Goal: Task Accomplishment & Management: Use online tool/utility

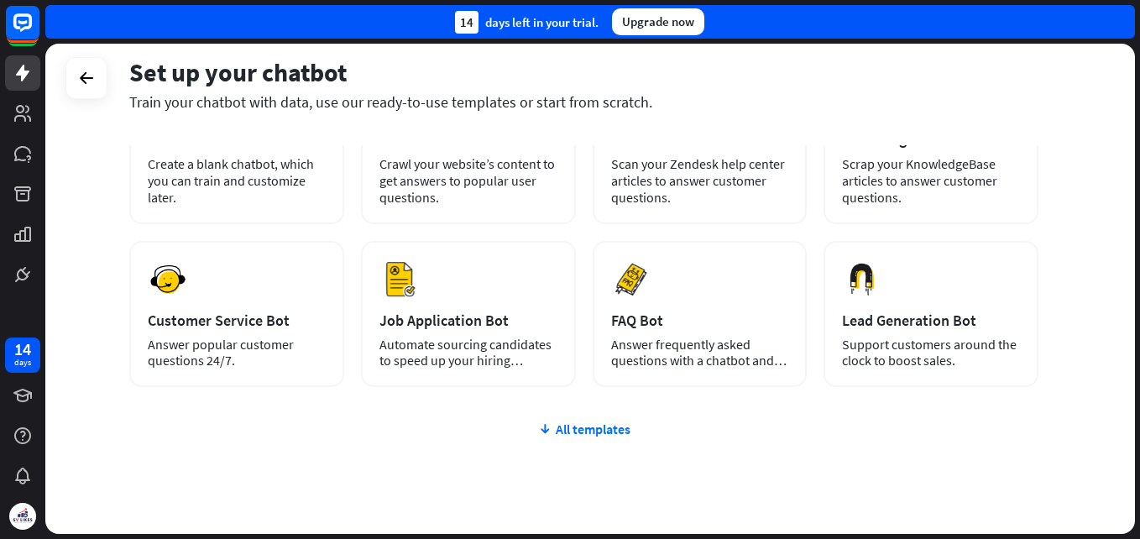
scroll to position [204, 0]
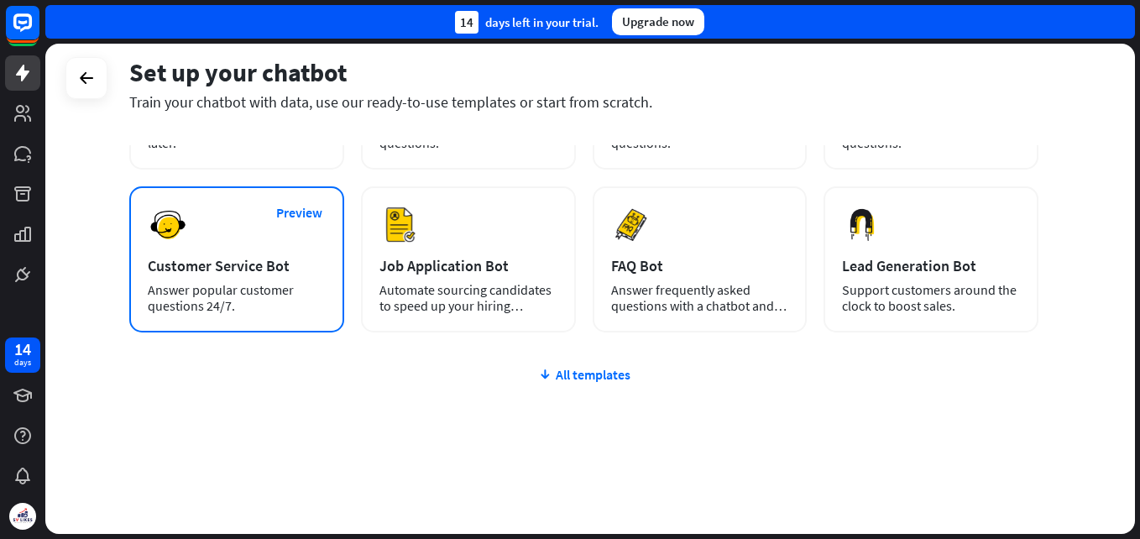
click at [195, 252] on div "Preview Customer Service Bot Answer popular customer questions 24/7." at bounding box center [236, 259] width 215 height 146
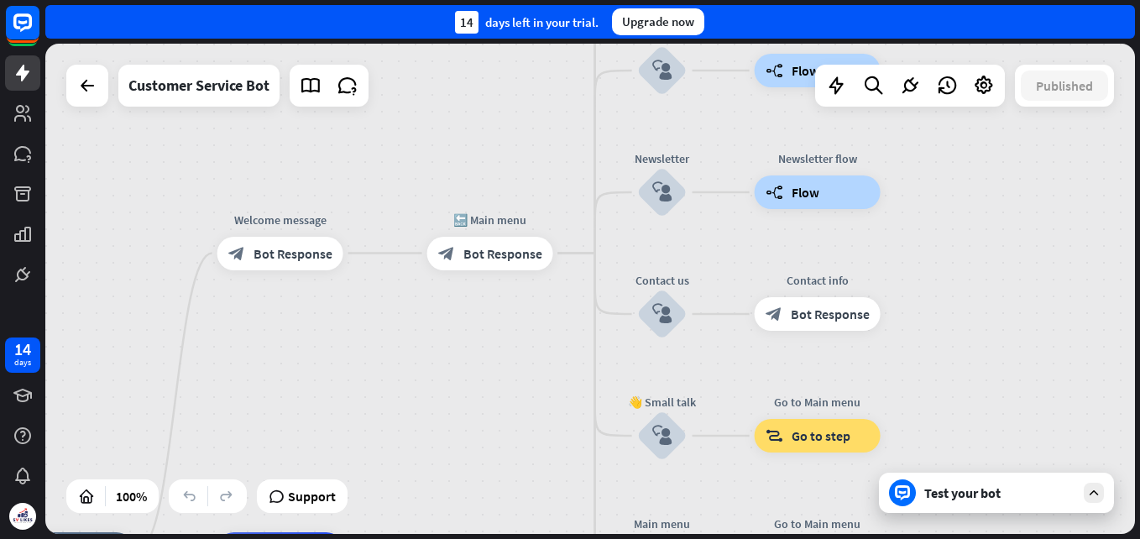
drag, startPoint x: 736, startPoint y: 147, endPoint x: 493, endPoint y: 414, distance: 360.6
click at [498, 417] on div "home_2 Start point Welcome message block_bot_response Bot Response 🔙 Main menu …" at bounding box center [589, 289] width 1089 height 490
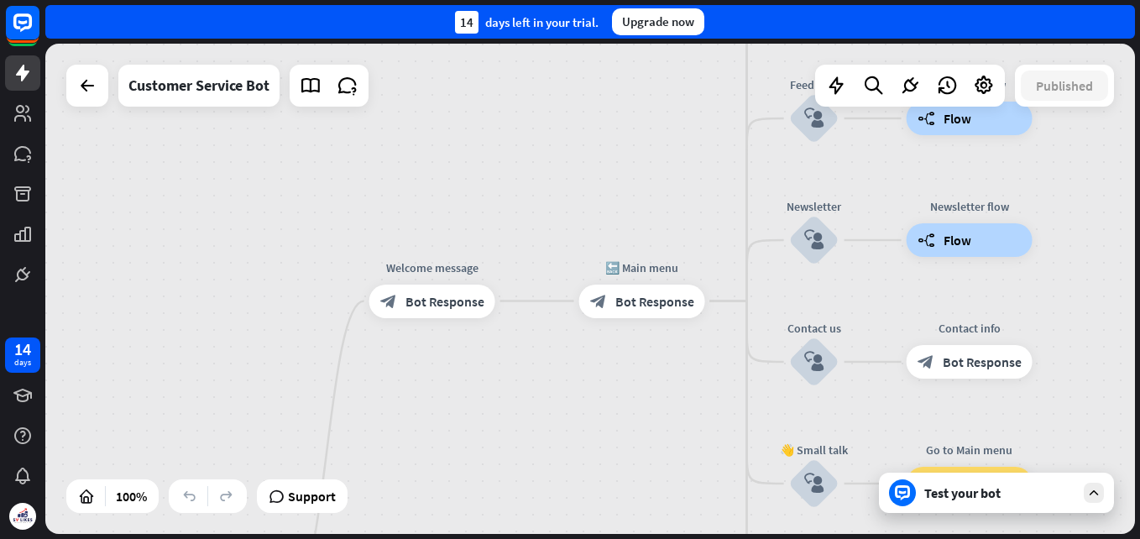
drag, startPoint x: 488, startPoint y: 97, endPoint x: 640, endPoint y: 133, distance: 156.1
click at [660, 119] on div "home_2 Start point Welcome message block_bot_response Bot Response 🔙 Main menu …" at bounding box center [589, 289] width 1089 height 490
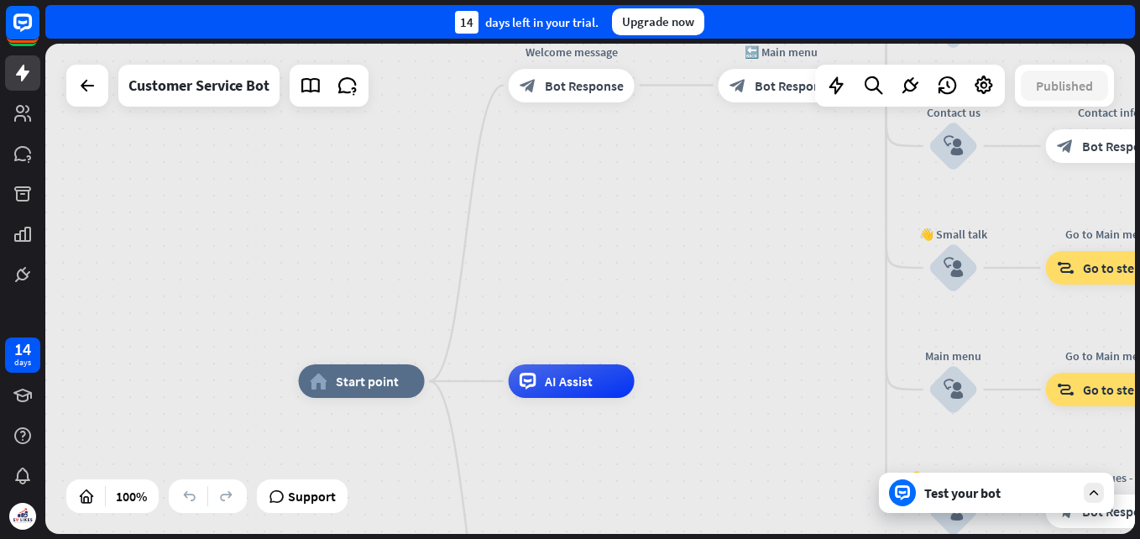
drag, startPoint x: 472, startPoint y: 436, endPoint x: 575, endPoint y: 190, distance: 266.3
click at [575, 192] on div "home_2 Start point Welcome message block_bot_response Bot Response 🔙 Main menu …" at bounding box center [589, 289] width 1089 height 490
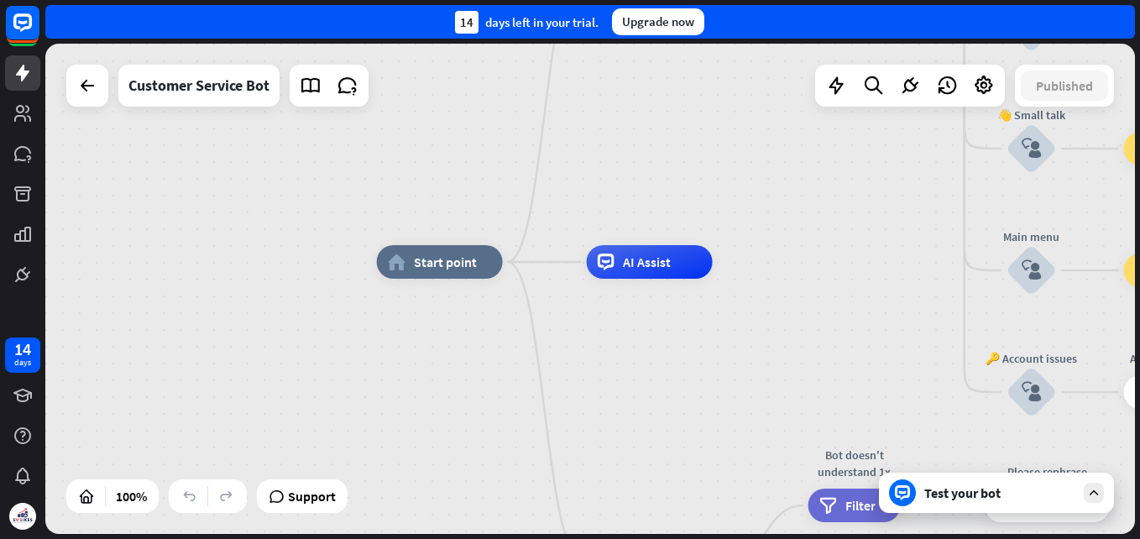
drag, startPoint x: 626, startPoint y: 415, endPoint x: 672, endPoint y: 326, distance: 100.2
click at [701, 341] on div "home_2 Start point Welcome message block_bot_response Bot Response 🔙 Main menu …" at bounding box center [921, 507] width 1089 height 490
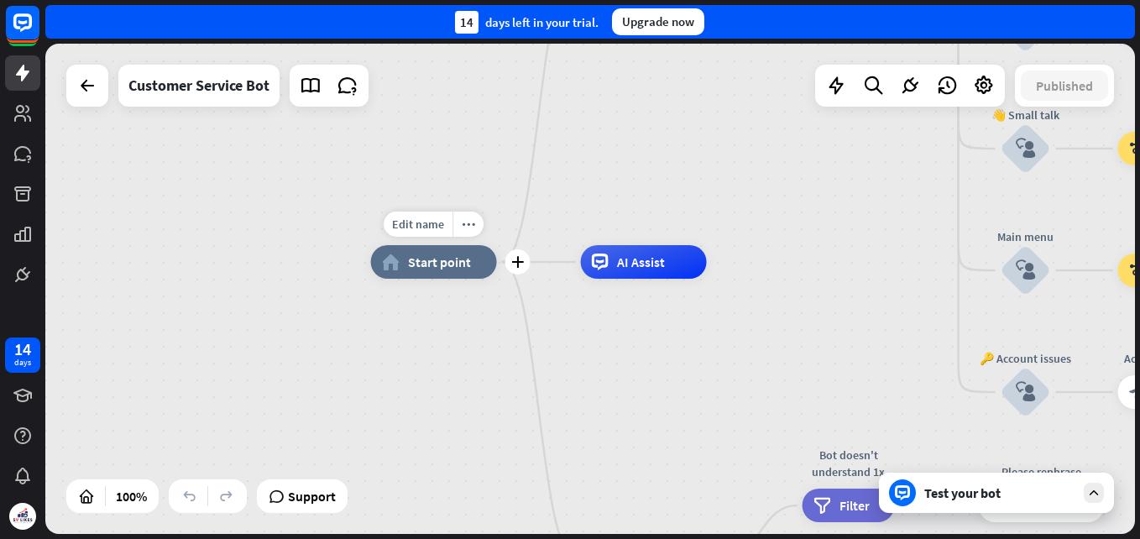
click at [447, 269] on span "Start point" at bounding box center [439, 261] width 63 height 17
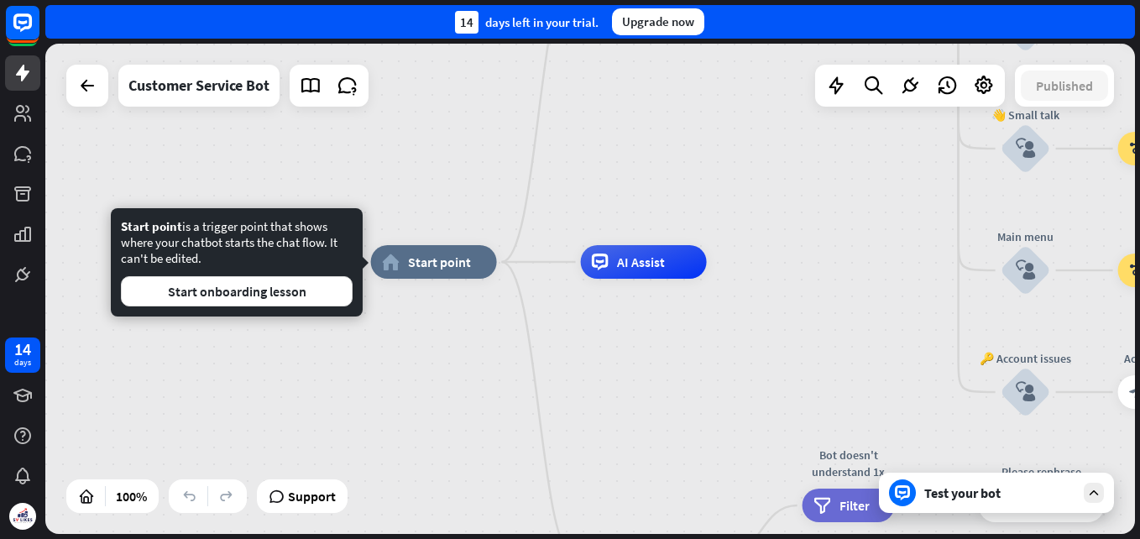
drag, startPoint x: 117, startPoint y: 225, endPoint x: 286, endPoint y: 258, distance: 172.6
click at [286, 258] on div "Start point is a trigger point that shows where your chatbot starts the chat fl…" at bounding box center [237, 262] width 252 height 108
click at [147, 241] on div "Start point is a trigger point that shows where your chatbot starts the chat fl…" at bounding box center [237, 262] width 232 height 88
click at [376, 365] on div "home_2 Start point Welcome message block_bot_response Bot Response 🔙 Main menu …" at bounding box center [915, 507] width 1089 height 490
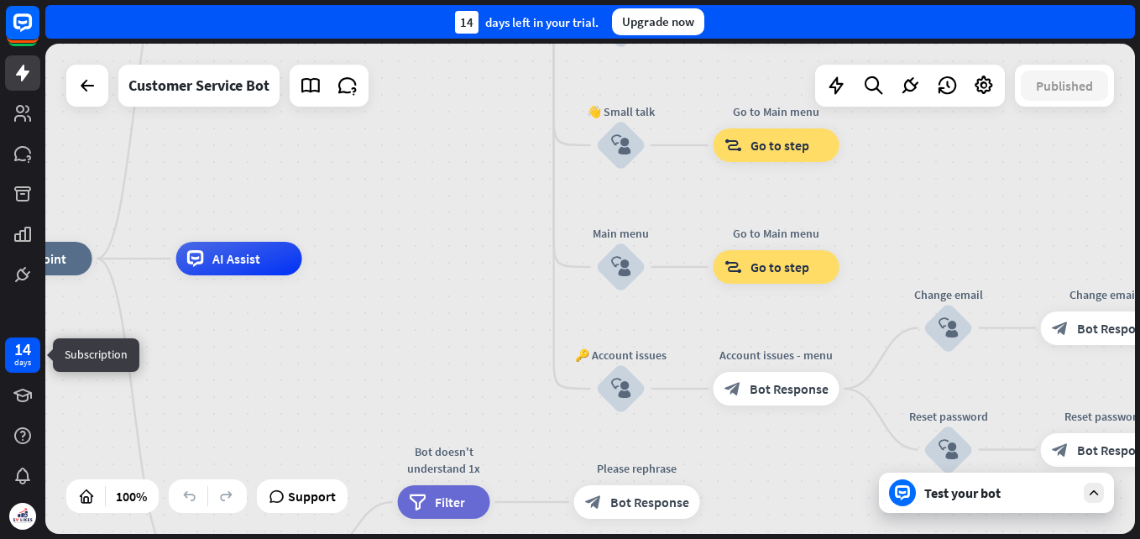
drag, startPoint x: 432, startPoint y: 358, endPoint x: 32, endPoint y: 354, distance: 400.3
click at [32, 354] on div "14 days close Product Help First steps Get started with ChatBot Help Center Fol…" at bounding box center [570, 269] width 1140 height 539
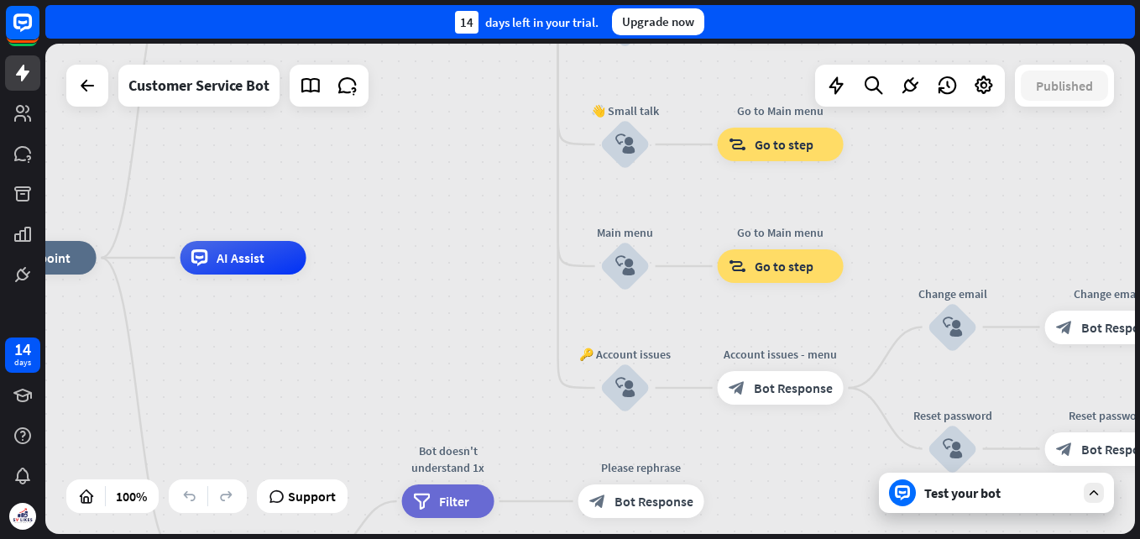
drag, startPoint x: 308, startPoint y: 356, endPoint x: 399, endPoint y: 212, distance: 170.2
click at [399, 258] on div "home_2 Start point Welcome message block_bot_response Bot Response 🔙 Main menu …" at bounding box center [515, 503] width 1089 height 490
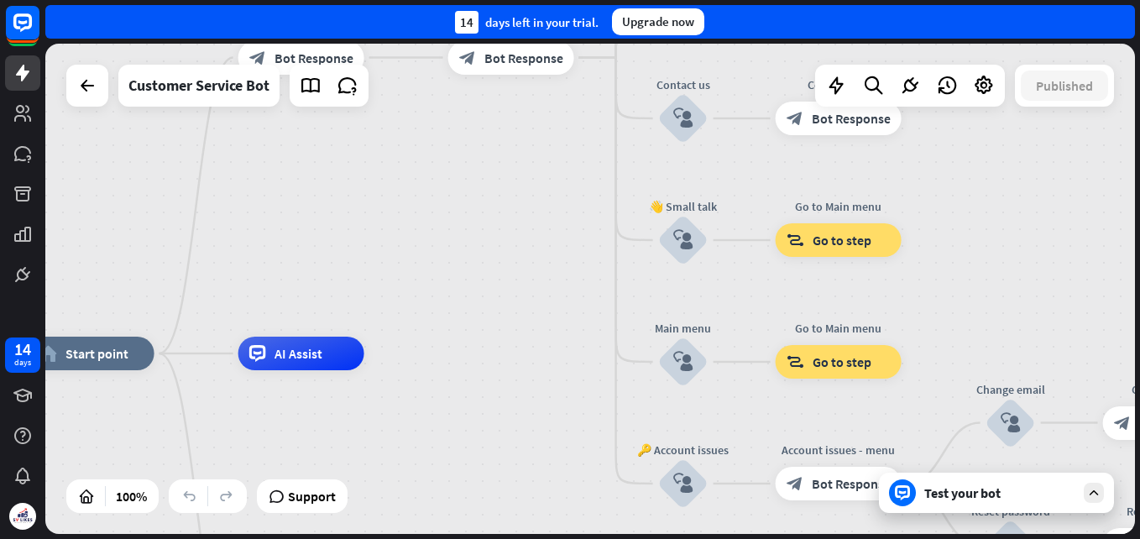
drag, startPoint x: 509, startPoint y: 164, endPoint x: 441, endPoint y: 439, distance: 282.9
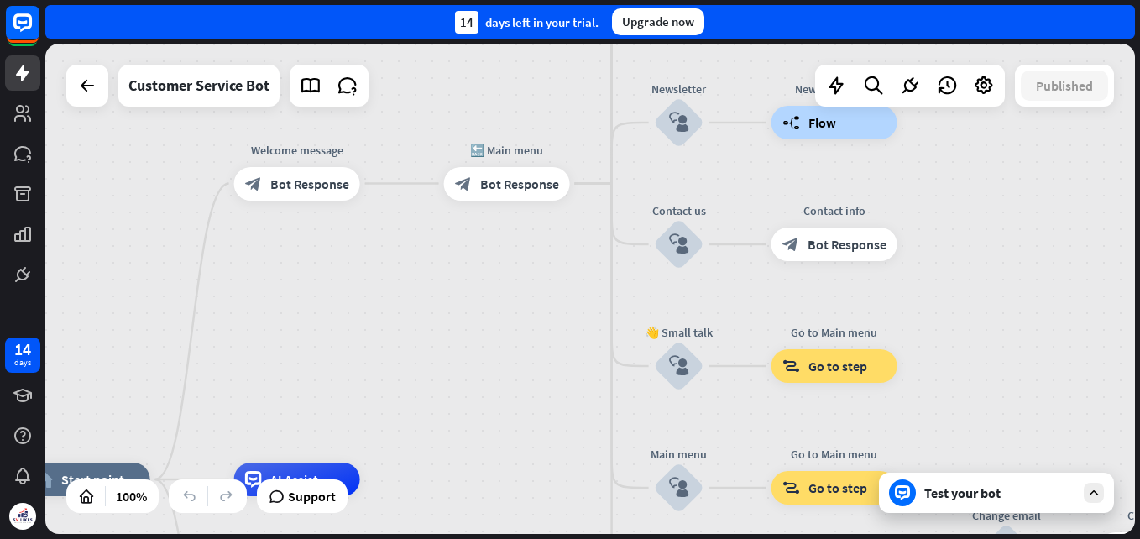
drag, startPoint x: 402, startPoint y: 187, endPoint x: 398, endPoint y: 298, distance: 110.8
click at [398, 298] on div "home_2 Start point Welcome message block_bot_response Bot Response 🔙 Main menu …" at bounding box center [589, 289] width 1089 height 490
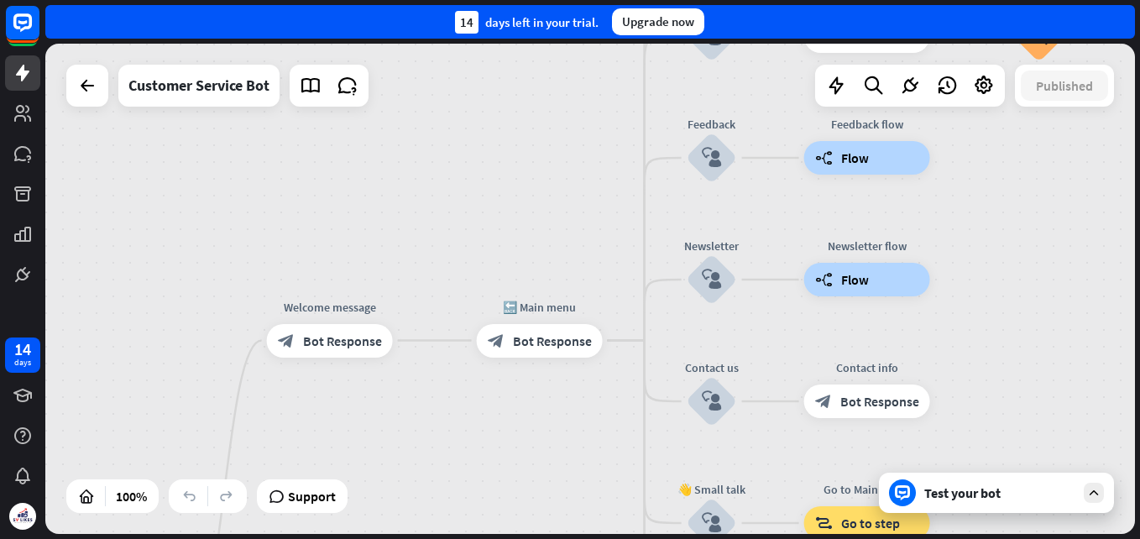
drag, startPoint x: 531, startPoint y: 240, endPoint x: 566, endPoint y: 399, distance: 162.5
click at [566, 399] on div "home_2 Start point Welcome message block_bot_response Bot Response 🔙 Main menu …" at bounding box center [589, 289] width 1089 height 490
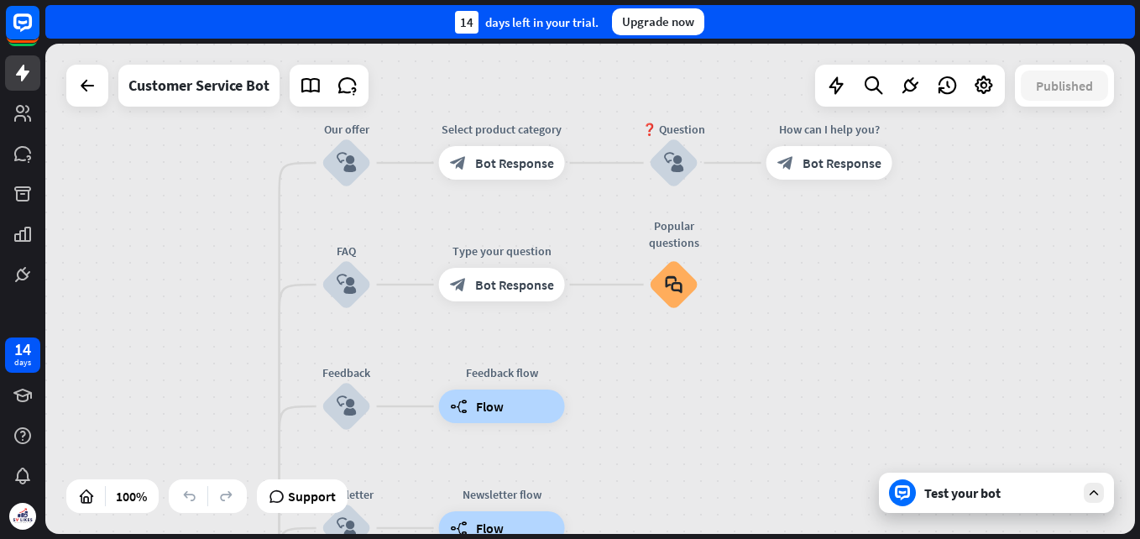
drag, startPoint x: 627, startPoint y: 93, endPoint x: 261, endPoint y: 337, distance: 439.9
click at [261, 337] on div "home_2 Start point Welcome message block_bot_response Bot Response 🔙 Main menu …" at bounding box center [589, 289] width 1089 height 490
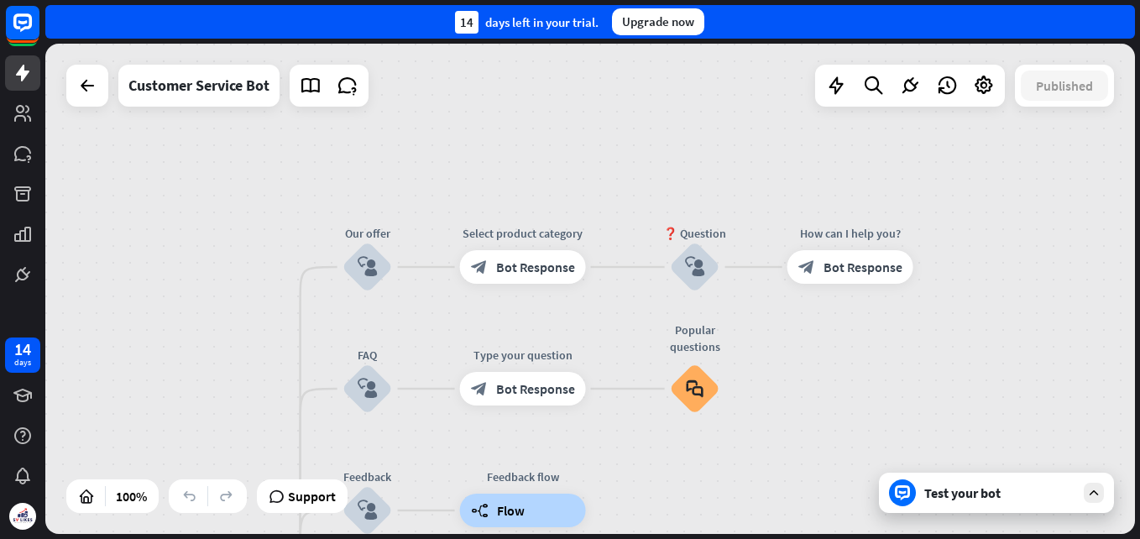
drag, startPoint x: 796, startPoint y: 247, endPoint x: 817, endPoint y: 351, distance: 106.1
click at [817, 351] on div "home_2 Start point Welcome message block_bot_response Bot Response 🔙 Main menu …" at bounding box center [589, 289] width 1089 height 490
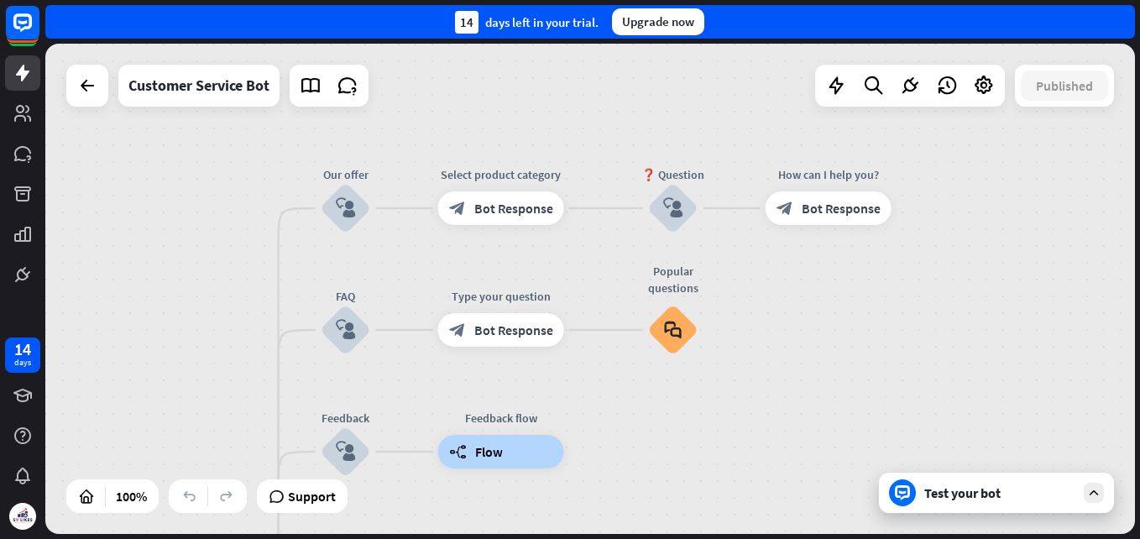
drag, startPoint x: 885, startPoint y: 393, endPoint x: 864, endPoint y: 333, distance: 63.2
click at [864, 333] on div "home_2 Start point Welcome message block_bot_response Bot Response 🔙 Main menu …" at bounding box center [589, 289] width 1089 height 490
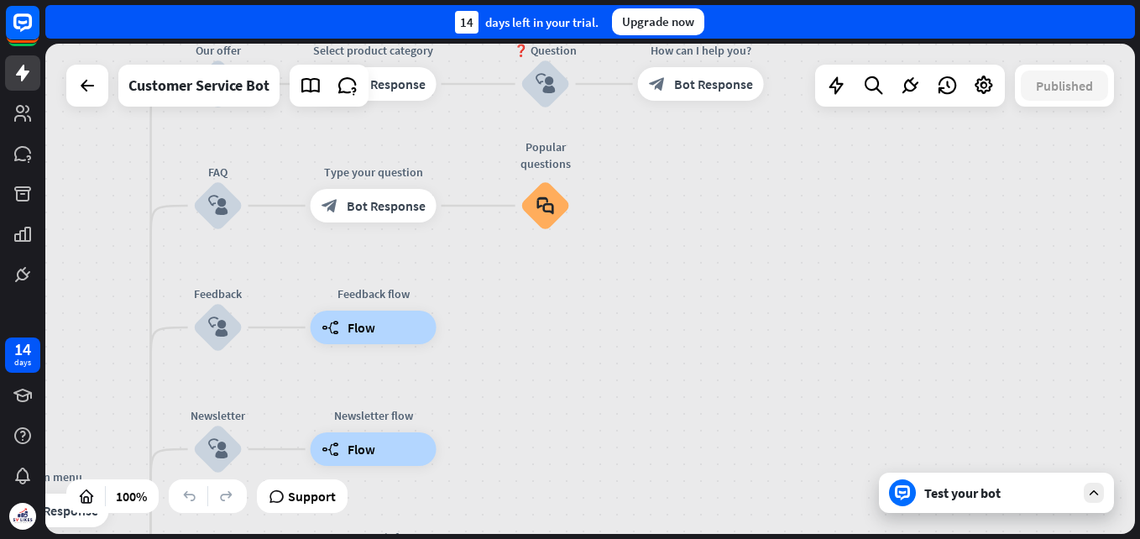
drag, startPoint x: 689, startPoint y: 474, endPoint x: 561, endPoint y: 350, distance: 178.0
click at [561, 350] on div "home_2 Start point Welcome message block_bot_response Bot Response 🔙 Main menu …" at bounding box center [589, 289] width 1089 height 490
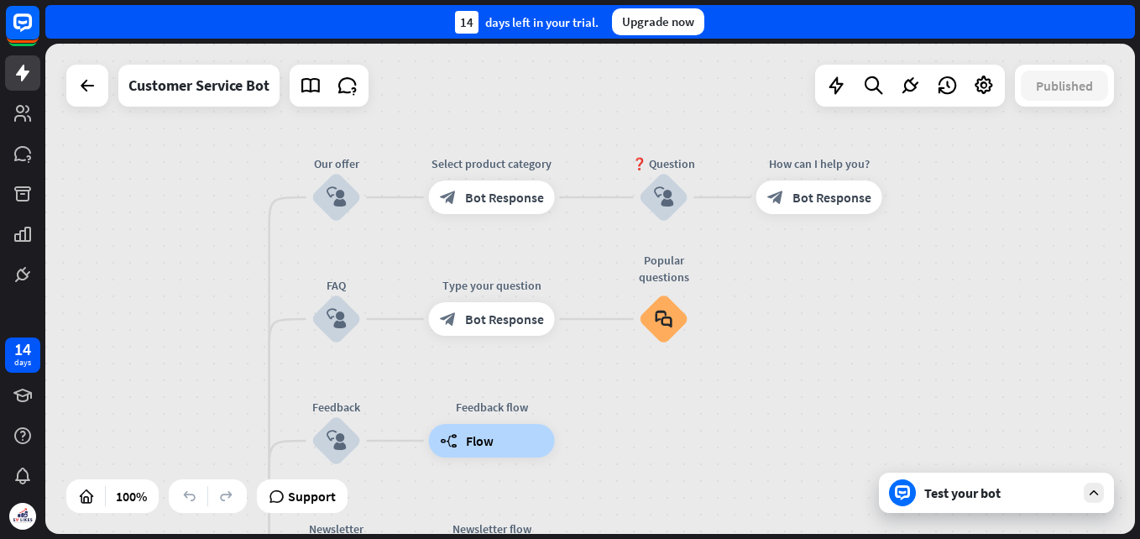
drag, startPoint x: 705, startPoint y: 172, endPoint x: 823, endPoint y: 285, distance: 163.8
click at [823, 285] on div "home_2 Start point Welcome message block_bot_response Bot Response 🔙 Main menu …" at bounding box center [589, 289] width 1089 height 490
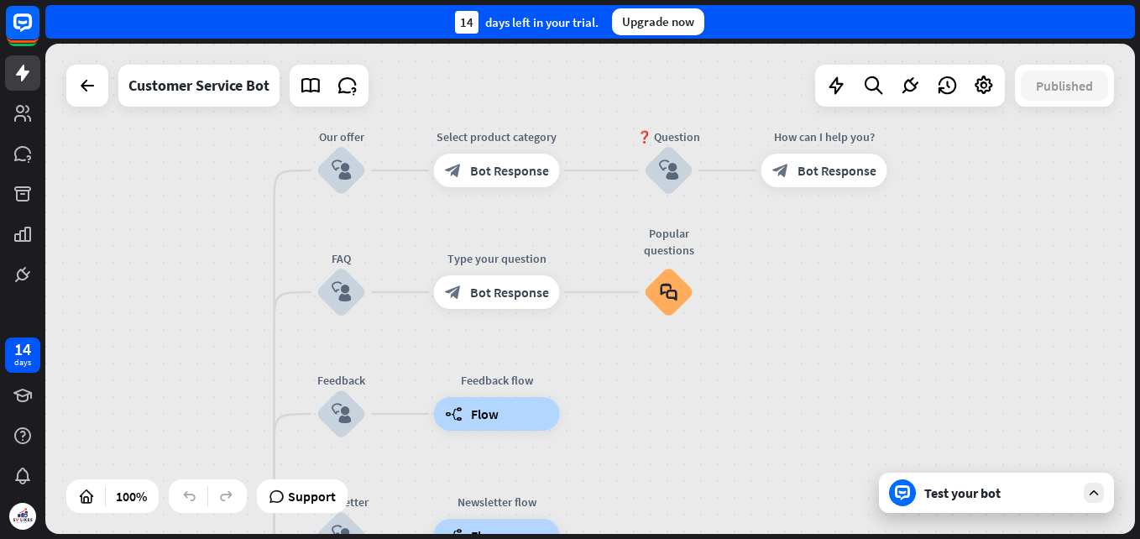
drag, startPoint x: 175, startPoint y: 326, endPoint x: 180, endPoint y: 300, distance: 27.3
click at [180, 300] on div "home_2 Start point Welcome message block_bot_response Bot Response 🔙 Main menu …" at bounding box center [589, 289] width 1089 height 490
click at [982, 489] on div "Test your bot" at bounding box center [999, 492] width 151 height 17
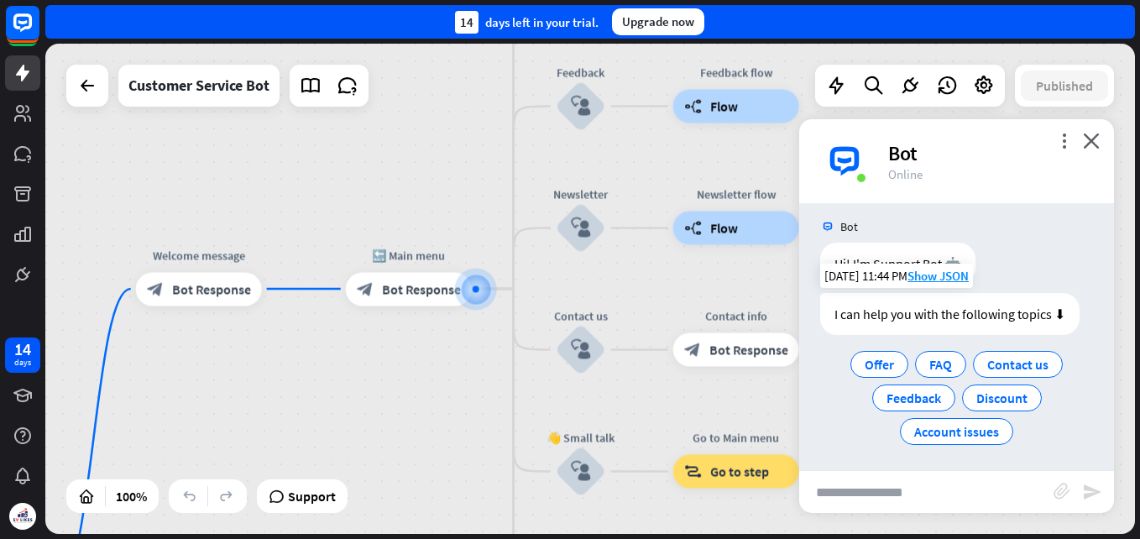
scroll to position [13, 0]
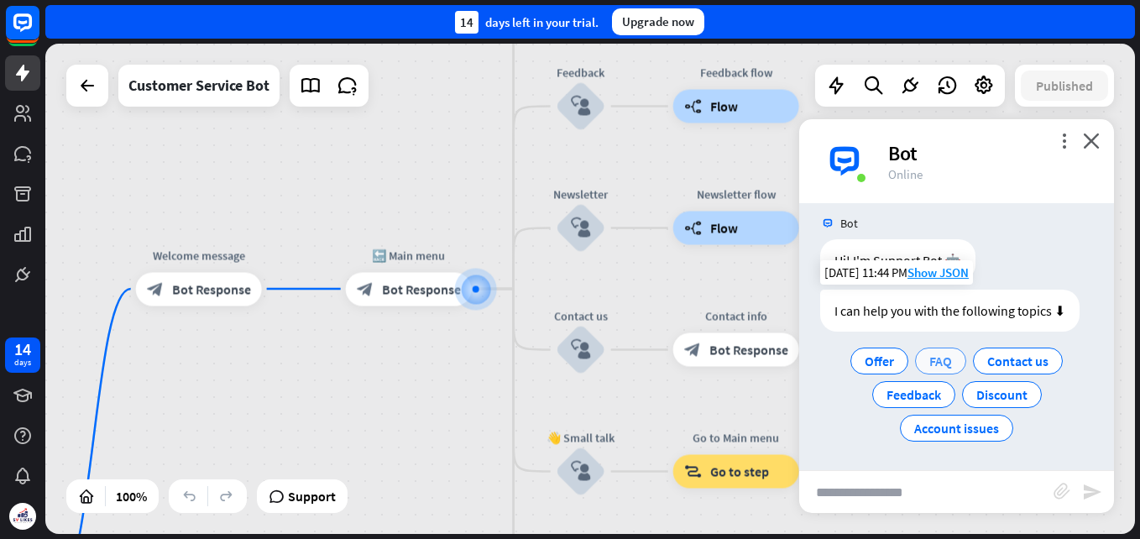
click at [941, 363] on span "FAQ" at bounding box center [940, 360] width 23 height 17
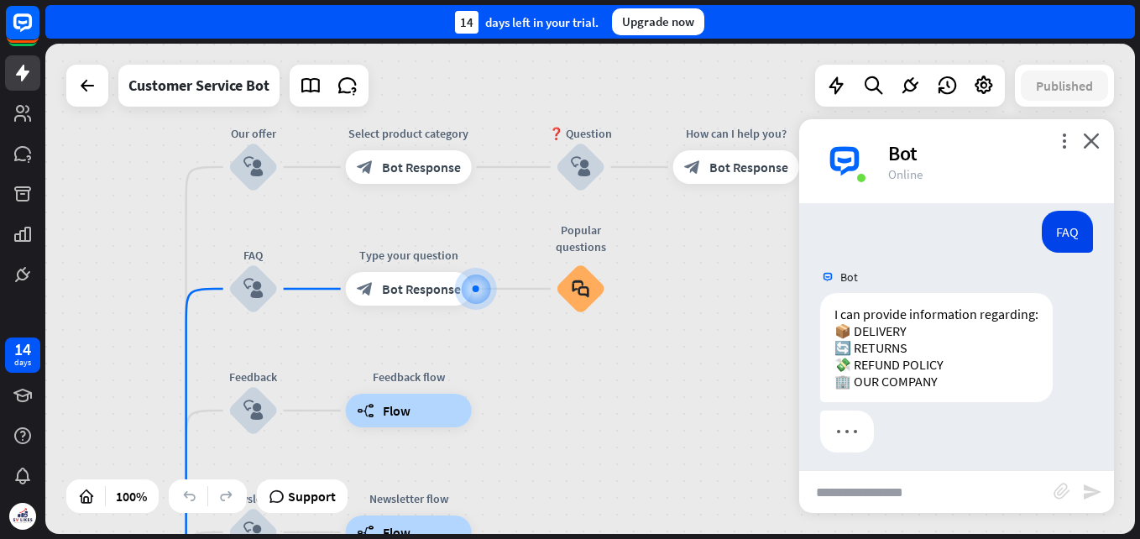
scroll to position [181, 0]
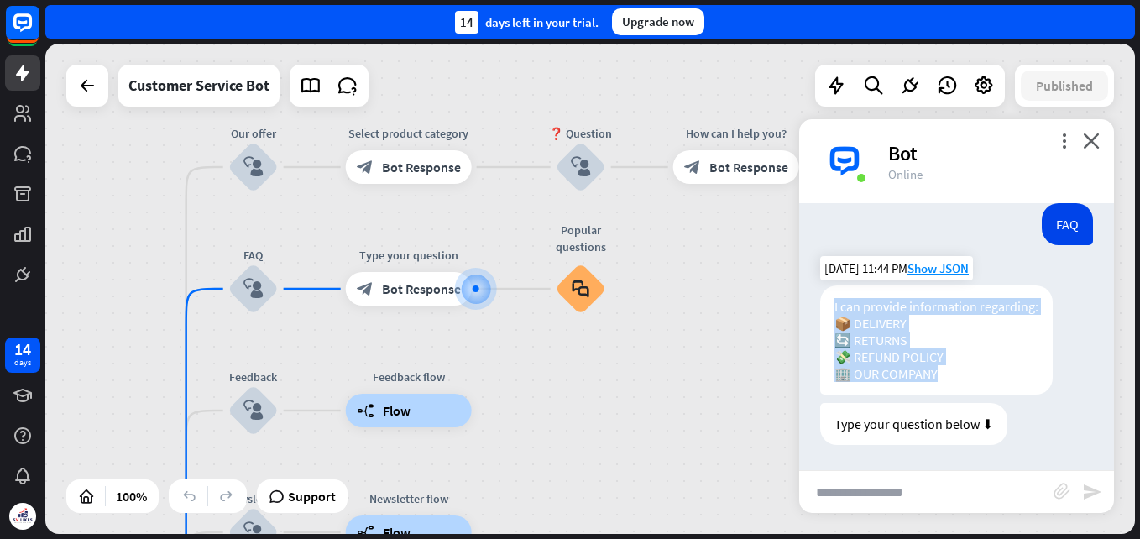
drag, startPoint x: 836, startPoint y: 304, endPoint x: 990, endPoint y: 368, distance: 167.1
click at [990, 368] on div "I can provide information regarding: 📦 DELIVERY 🔄 RETURNS 💸 REFUND POLICY 🏢 OUR…" at bounding box center [936, 339] width 232 height 109
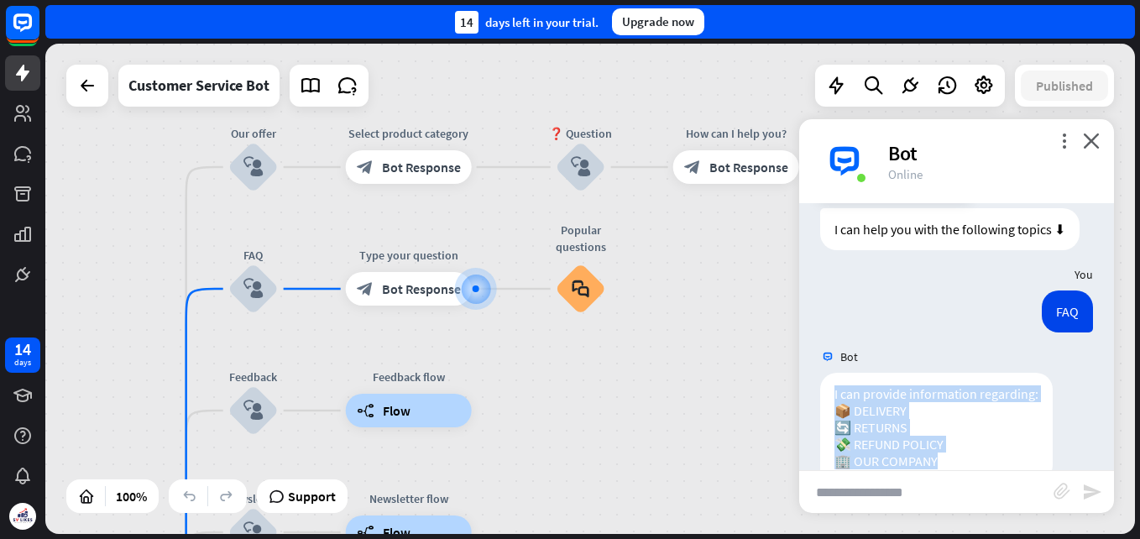
scroll to position [0, 0]
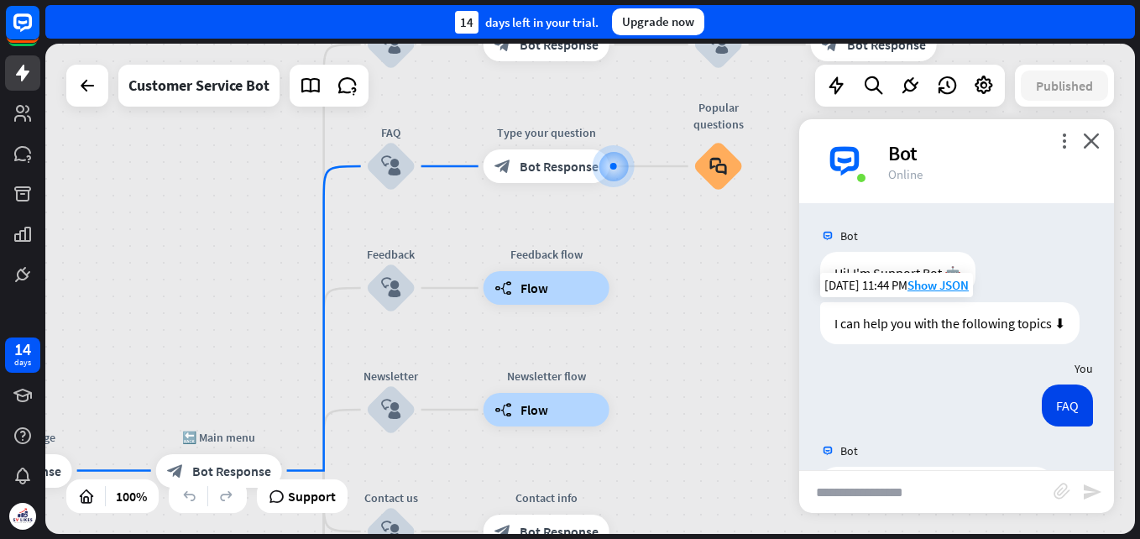
drag, startPoint x: 112, startPoint y: 391, endPoint x: 313, endPoint y: 184, distance: 289.0
click at [313, 184] on div "home_2 Start point Welcome message block_bot_response Bot Response 🔙 Main menu …" at bounding box center [589, 289] width 1089 height 490
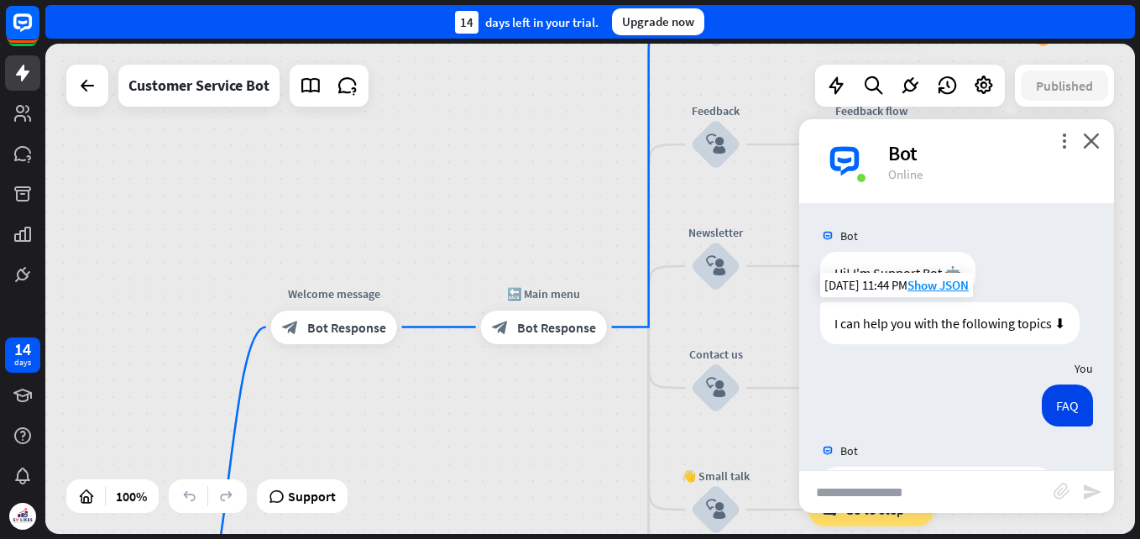
drag, startPoint x: 195, startPoint y: 294, endPoint x: 409, endPoint y: 216, distance: 228.6
click at [412, 216] on div "home_2 Start point Welcome message block_bot_response Bot Response 🔙 Main menu …" at bounding box center [589, 289] width 1089 height 490
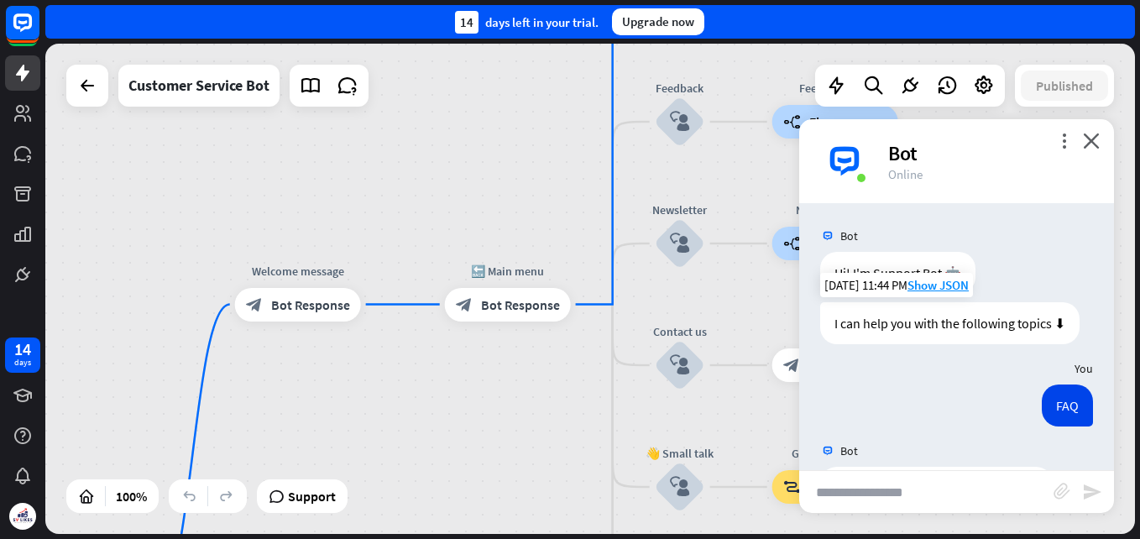
drag, startPoint x: 279, startPoint y: 423, endPoint x: 384, endPoint y: 238, distance: 212.7
click at [384, 238] on div "home_2 Start point Welcome message block_bot_response Bot Response 🔙 Main menu …" at bounding box center [589, 289] width 1089 height 490
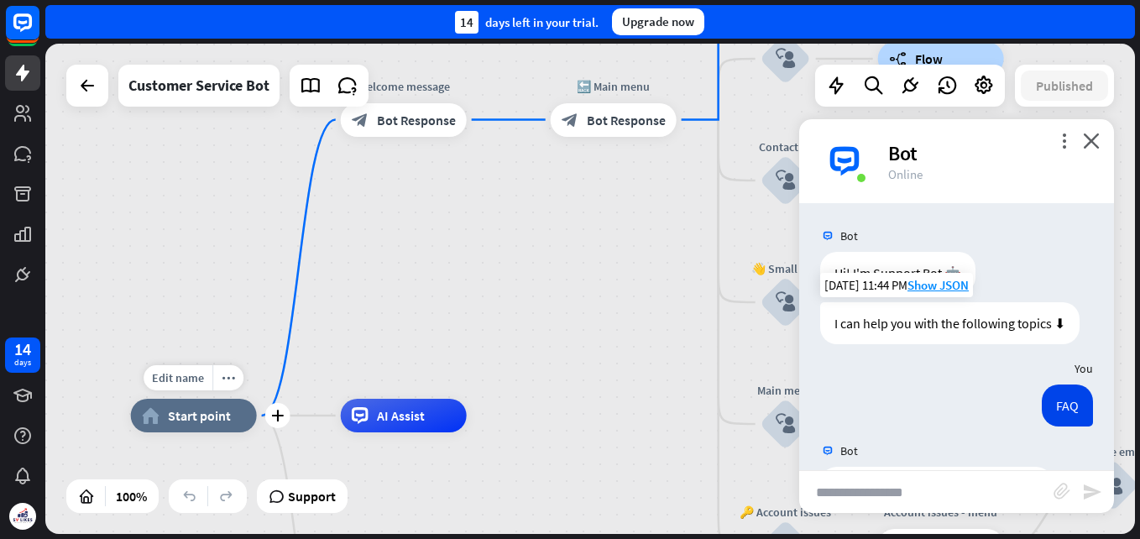
click at [204, 409] on span "Start point" at bounding box center [199, 415] width 63 height 17
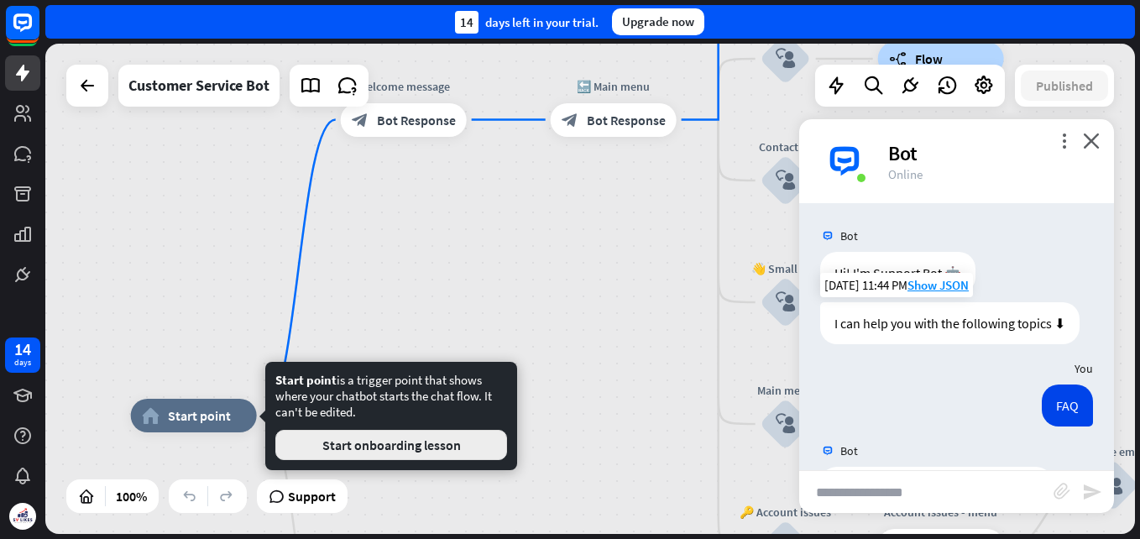
click at [394, 447] on button "Start onboarding lesson" at bounding box center [391, 445] width 232 height 30
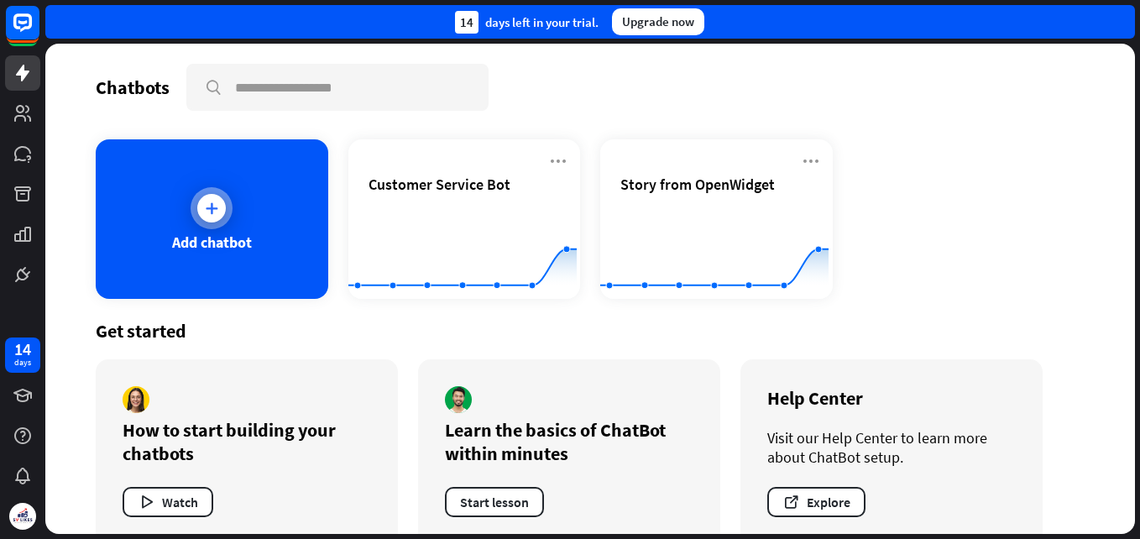
click at [203, 211] on icon at bounding box center [211, 208] width 17 height 17
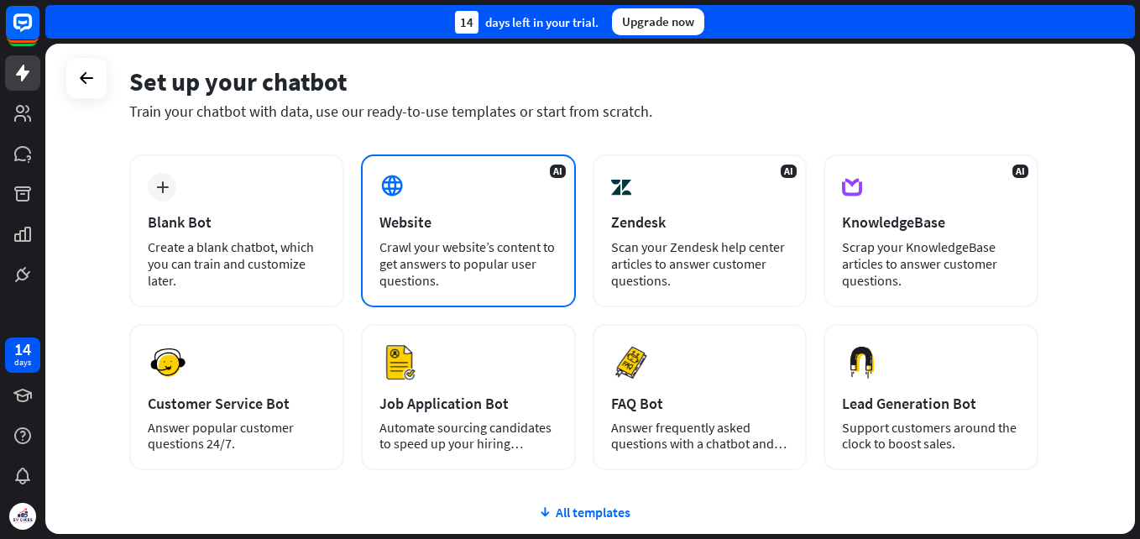
scroll to position [168, 0]
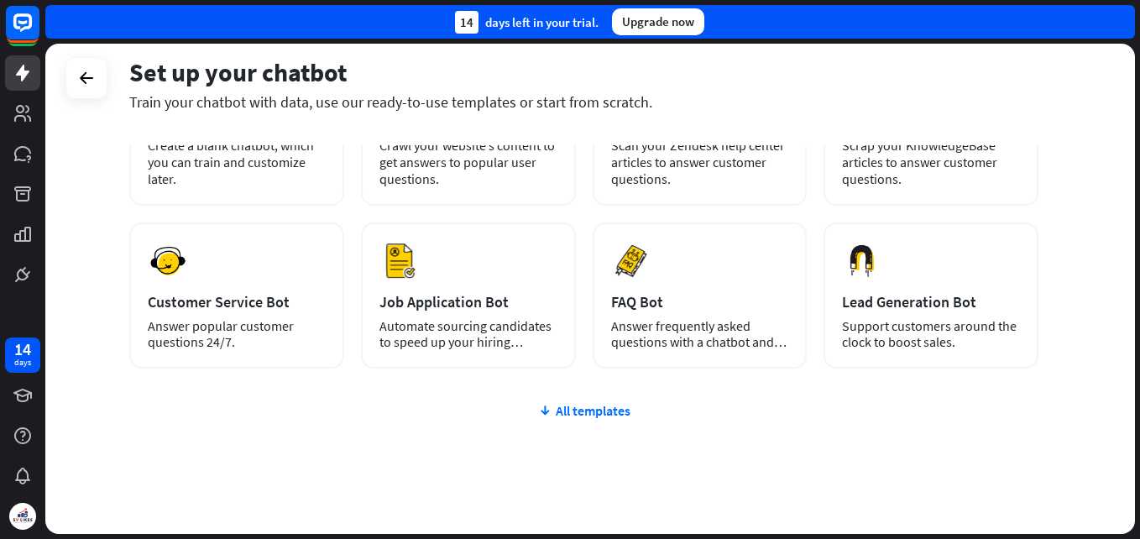
click at [591, 421] on div "plus Blank Bot Create a blank chatbot, which you can train and customize later.…" at bounding box center [583, 311] width 909 height 517
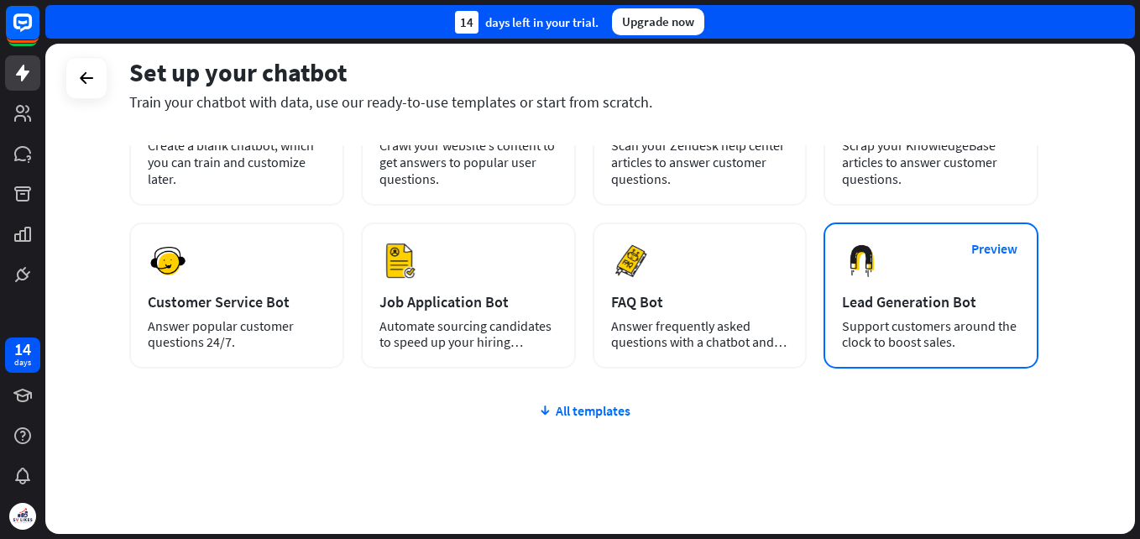
click at [919, 274] on div "Preview Lead Generation Bot Support customers around the clock to boost sales." at bounding box center [930, 295] width 215 height 146
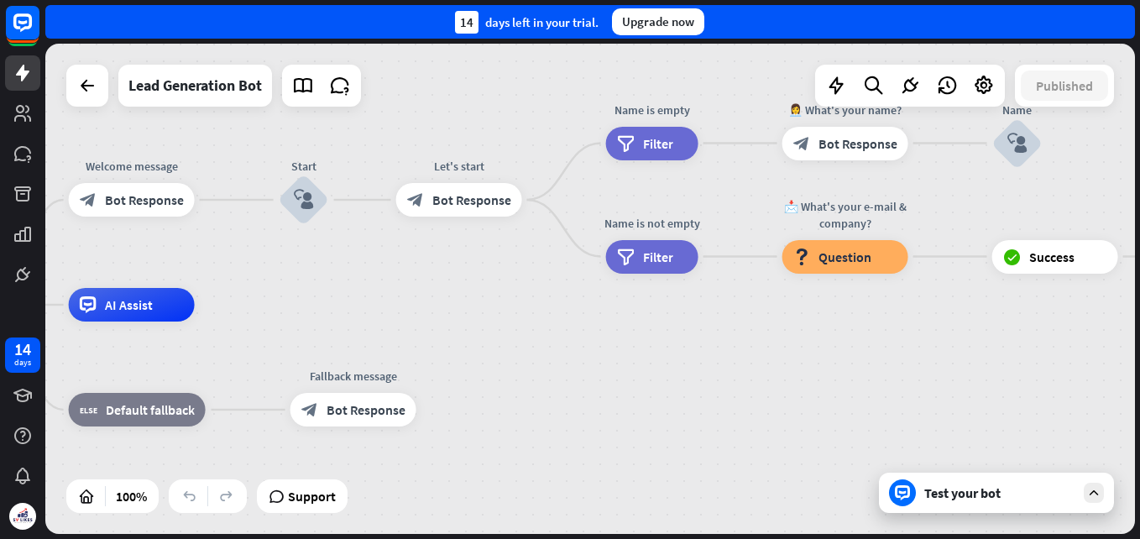
drag, startPoint x: 765, startPoint y: 305, endPoint x: 361, endPoint y: 321, distance: 404.8
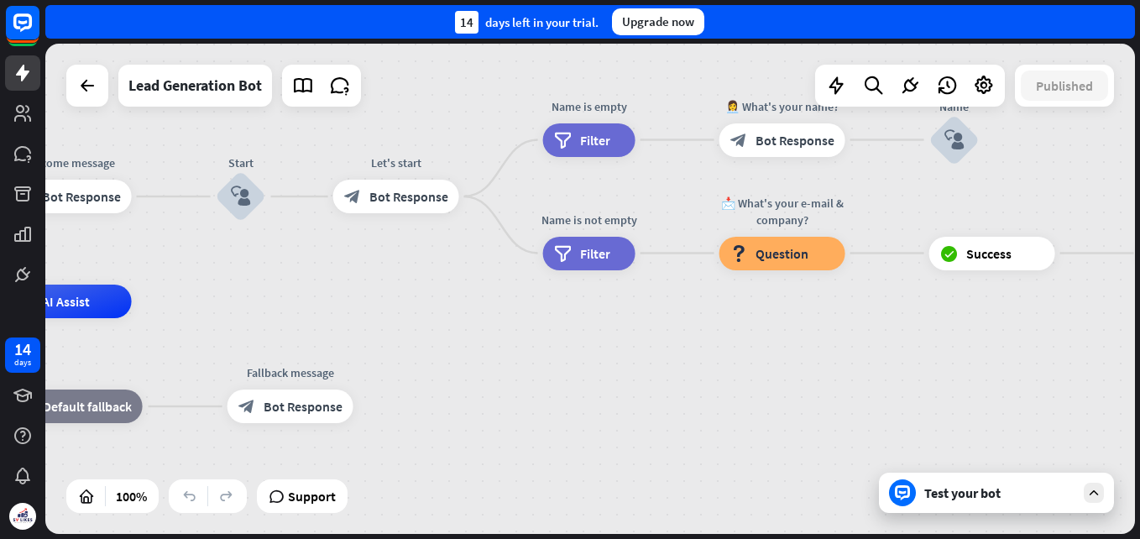
drag, startPoint x: 542, startPoint y: 433, endPoint x: 476, endPoint y: 425, distance: 66.8
click at [476, 425] on div "home_2 Start point Welcome message block_bot_response Bot Response Start block_…" at bounding box center [340, 546] width 1089 height 490
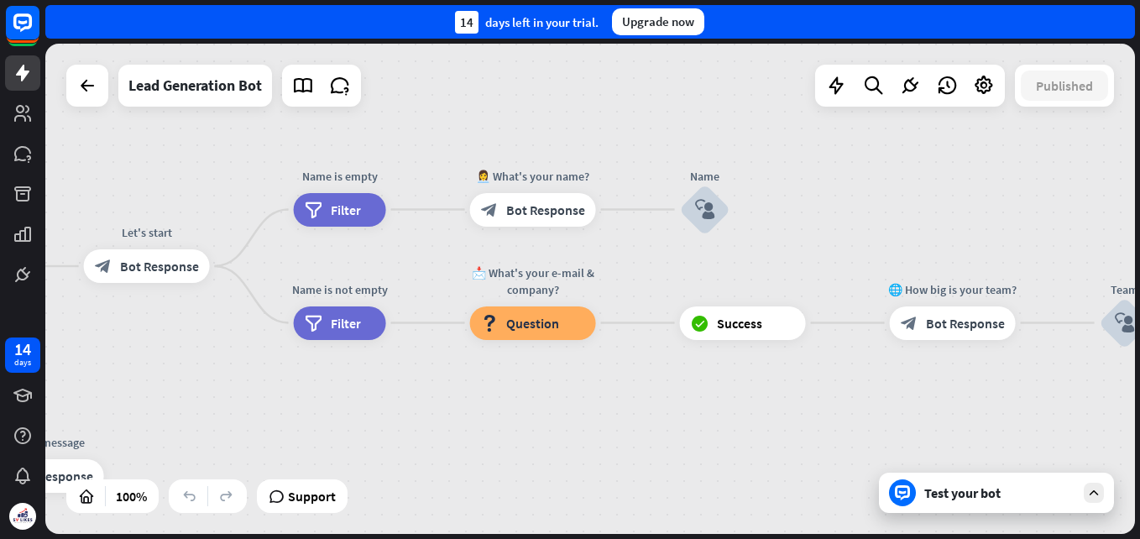
drag, startPoint x: 723, startPoint y: 353, endPoint x: 480, endPoint y: 420, distance: 252.4
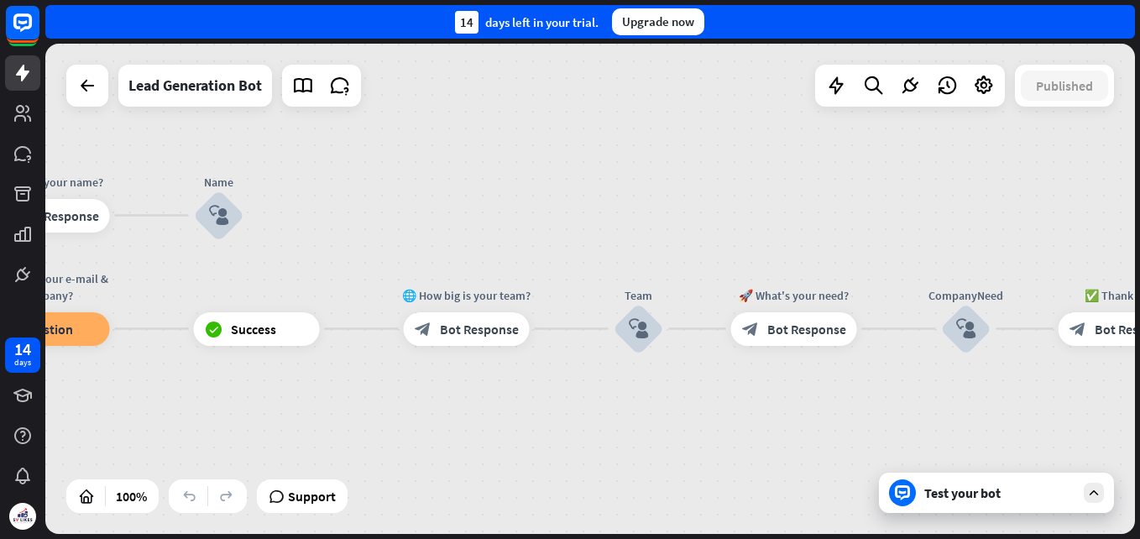
drag, startPoint x: 732, startPoint y: 423, endPoint x: 264, endPoint y: 429, distance: 467.4
click at [263, 429] on div "home_2 Start point Welcome message block_bot_response Bot Response Start block_…" at bounding box center [589, 289] width 1089 height 490
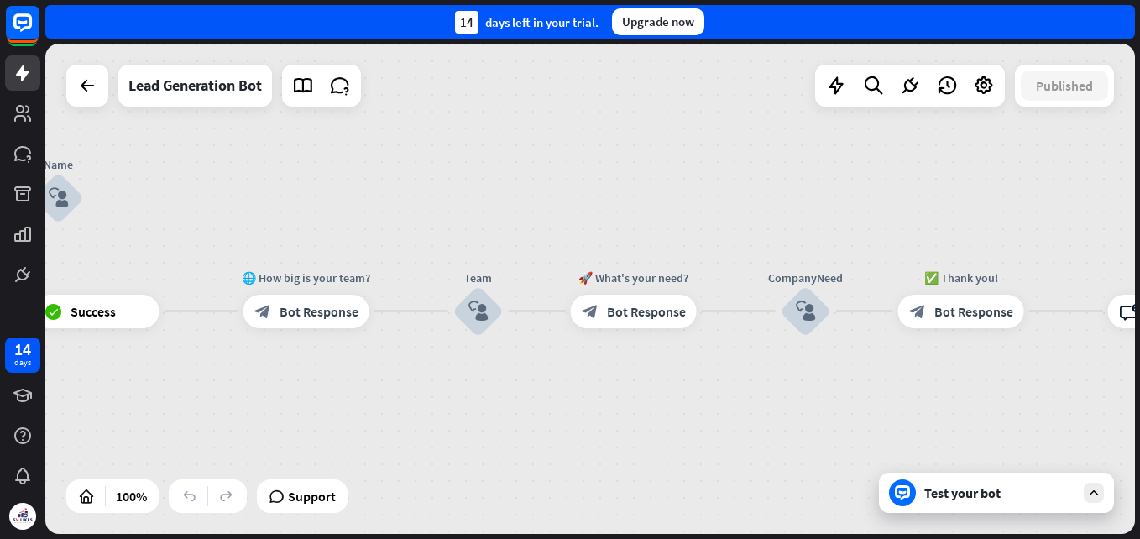
drag, startPoint x: 945, startPoint y: 404, endPoint x: 337, endPoint y: 369, distance: 608.5
click at [337, 369] on div "home_2 Start point Welcome message block_bot_response Bot Response Start block_…" at bounding box center [589, 289] width 1089 height 490
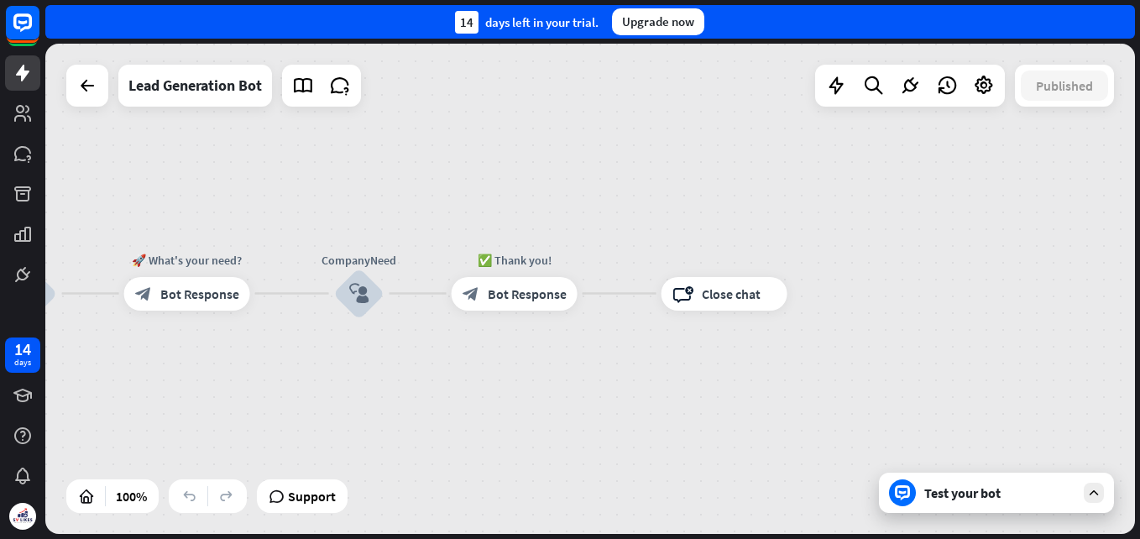
click at [996, 489] on div "Test your bot" at bounding box center [999, 492] width 151 height 17
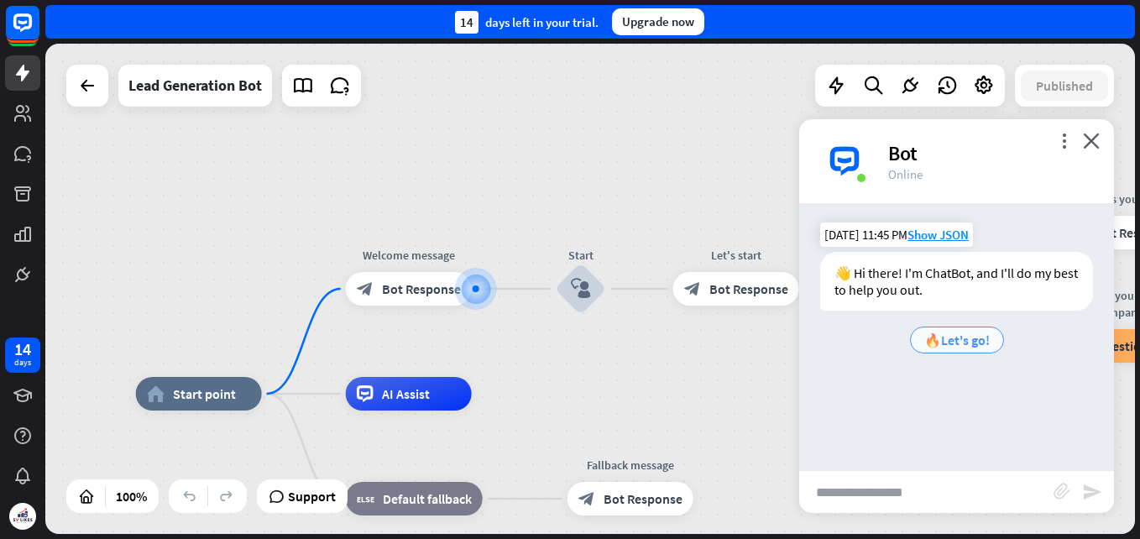
click at [962, 338] on span "🔥Let's go!" at bounding box center [956, 339] width 65 height 17
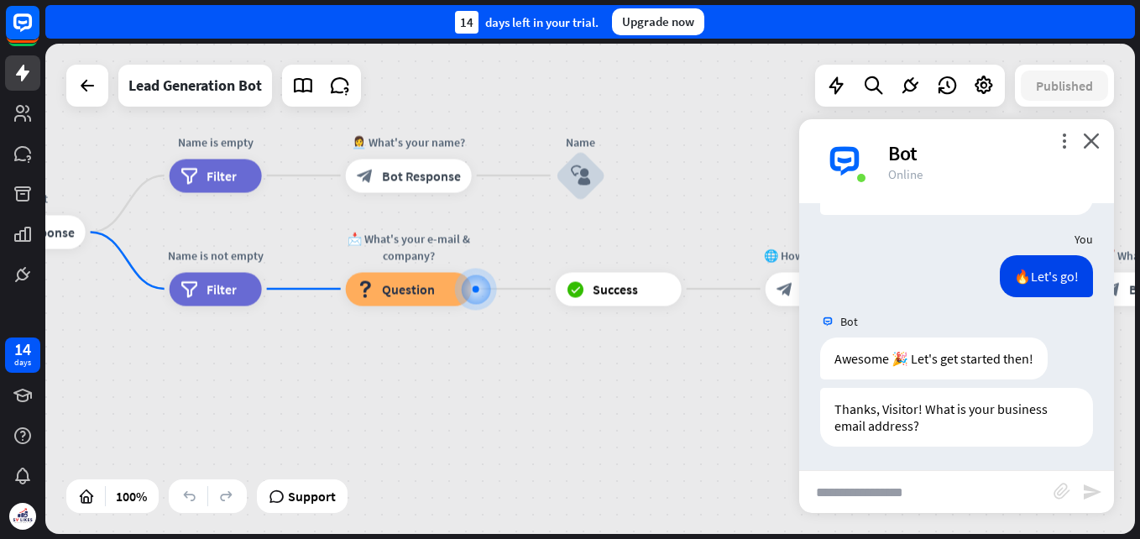
scroll to position [97, 0]
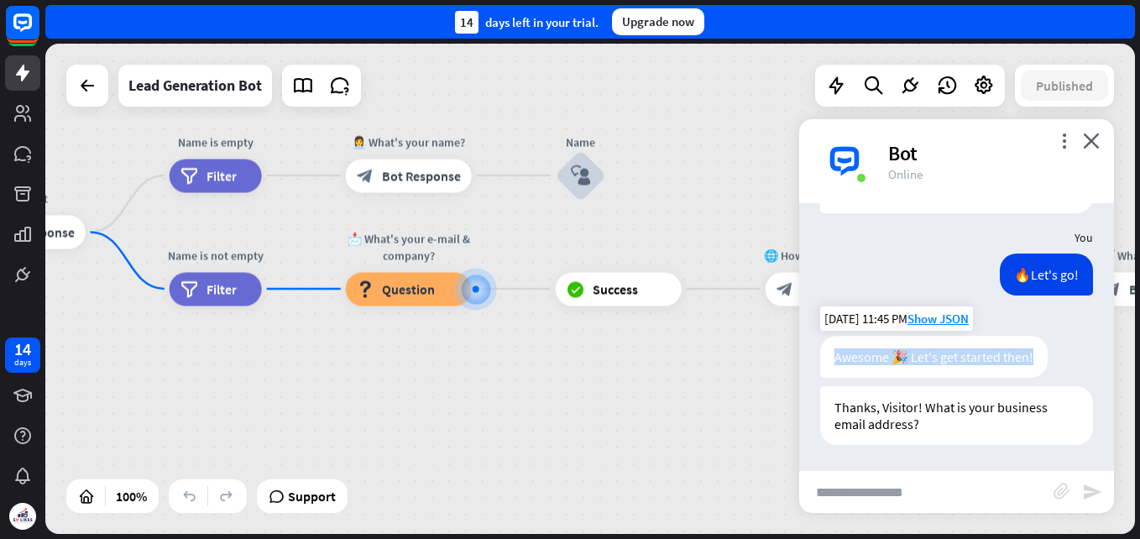
drag, startPoint x: 1037, startPoint y: 357, endPoint x: 826, endPoint y: 363, distance: 211.5
click at [826, 363] on div "Awesome 🎉 Let's get started then!" at bounding box center [933, 357] width 227 height 42
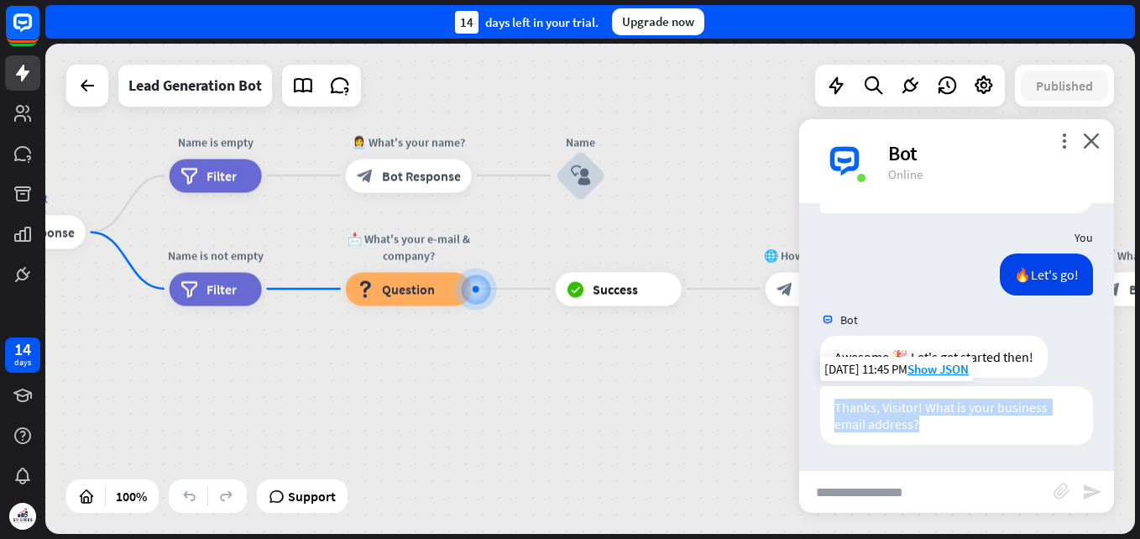
drag, startPoint x: 832, startPoint y: 412, endPoint x: 992, endPoint y: 415, distance: 160.3
click at [992, 415] on div "Thanks, Visitor! What is your business email address?" at bounding box center [956, 415] width 273 height 59
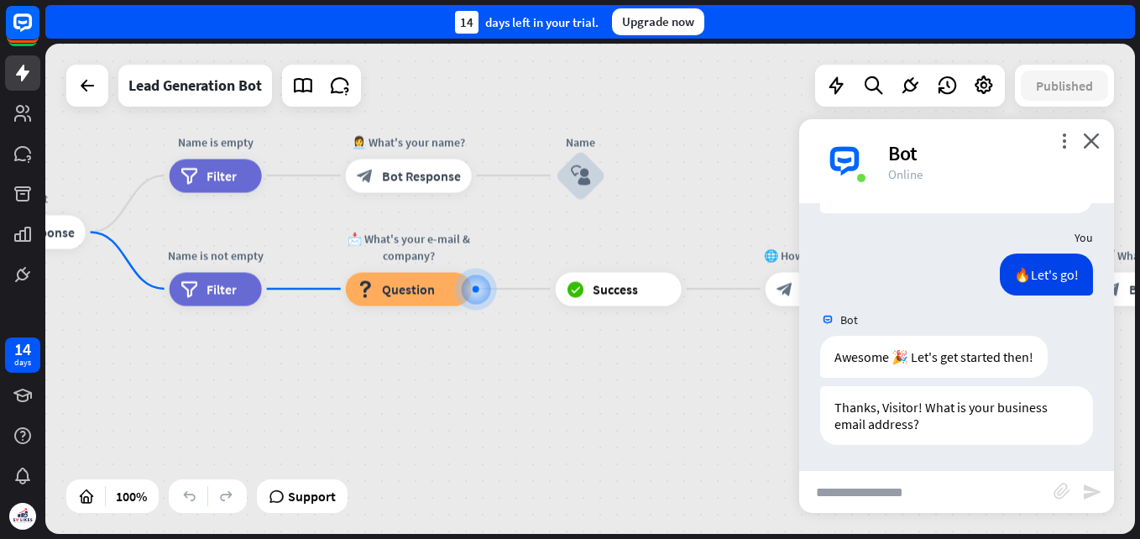
click at [890, 501] on input "text" at bounding box center [926, 492] width 254 height 42
type input "**********"
click at [1094, 495] on icon "send" at bounding box center [1092, 492] width 20 height 20
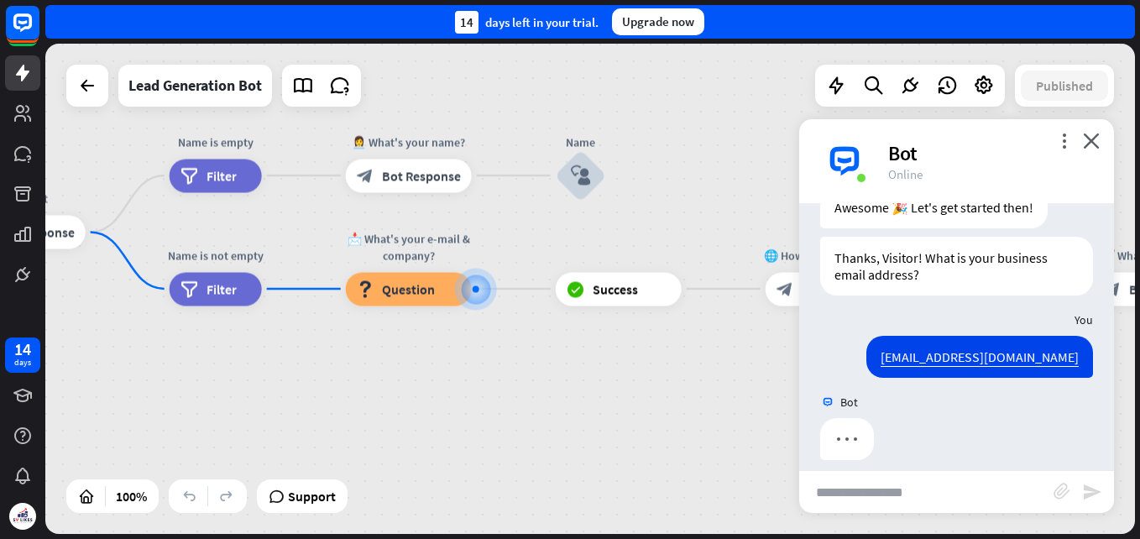
scroll to position [262, 0]
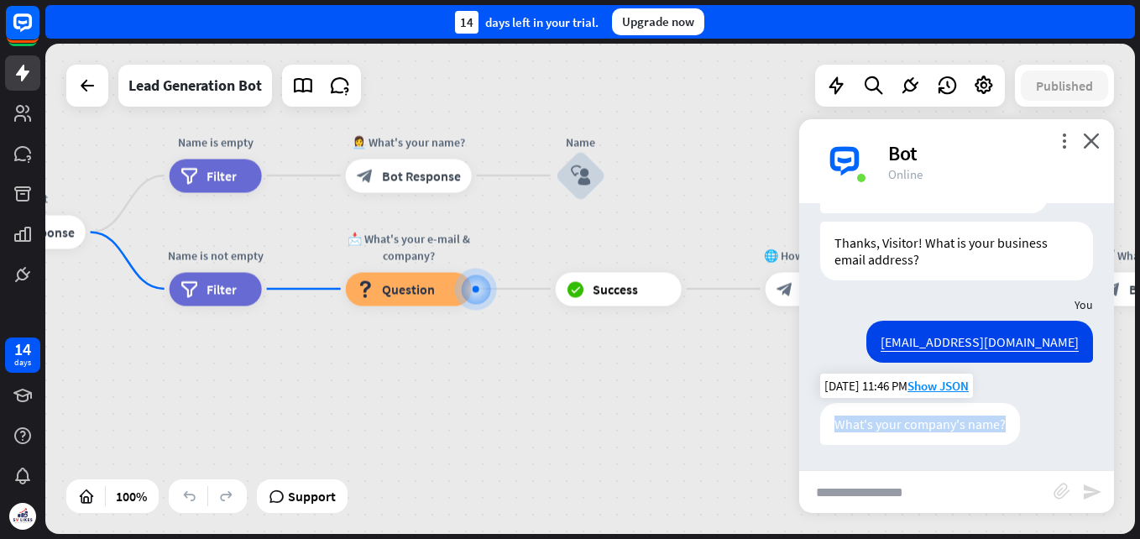
drag, startPoint x: 833, startPoint y: 422, endPoint x: 1014, endPoint y: 424, distance: 180.4
click at [1014, 424] on div "What's your company's name?" at bounding box center [920, 424] width 200 height 42
click at [866, 493] on input "text" at bounding box center [926, 492] width 254 height 42
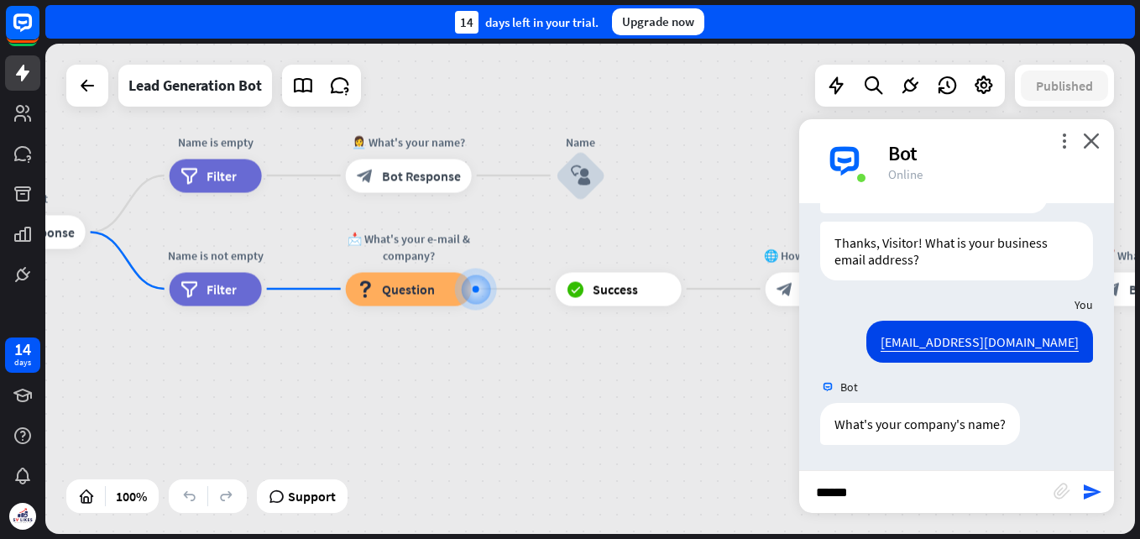
type input "*******"
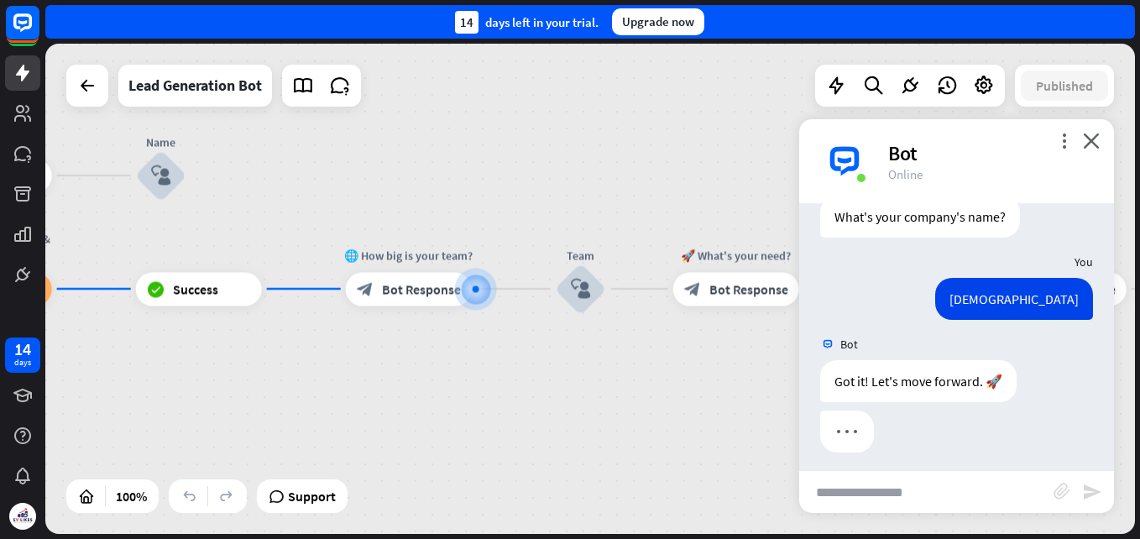
scroll to position [477, 0]
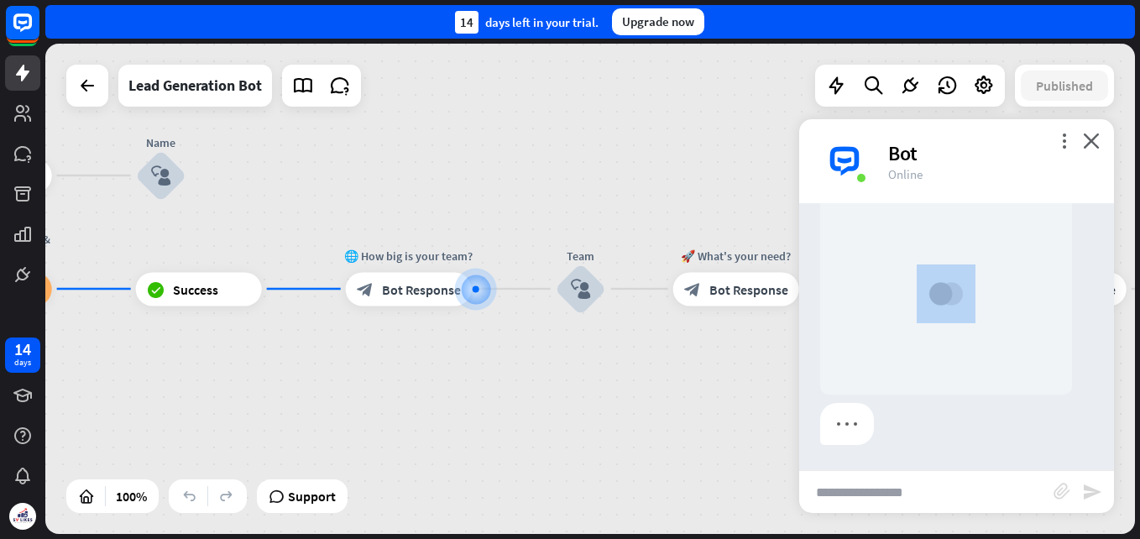
drag, startPoint x: 977, startPoint y: 373, endPoint x: 832, endPoint y: 369, distance: 144.4
click at [832, 369] on div "Bot 👋 Hi there! I'm ChatBot, and I'll do my best to help you out. [DATE] 11:45 …" at bounding box center [956, 336] width 315 height 267
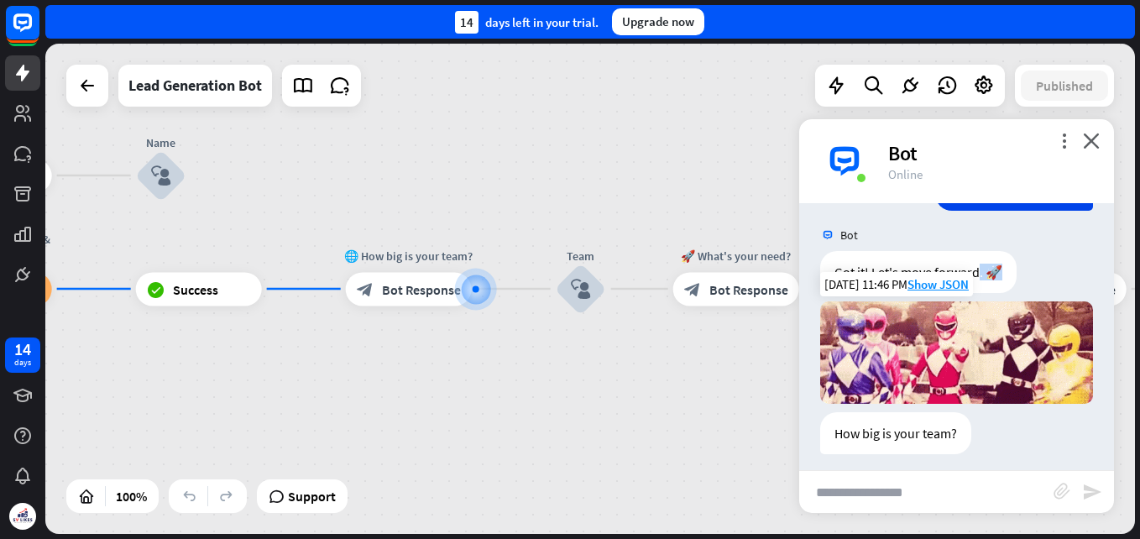
scroll to position [662, 0]
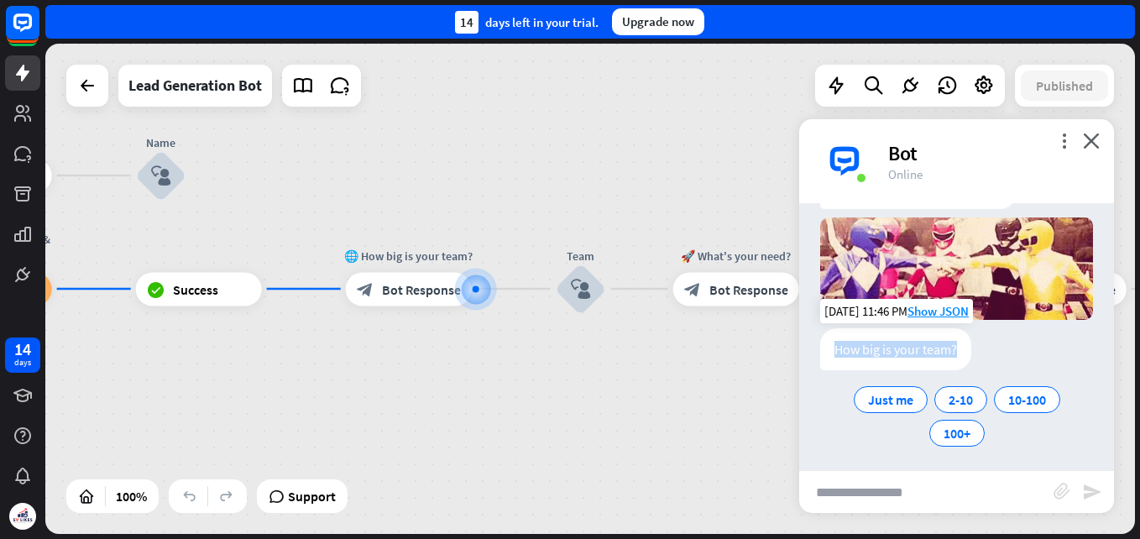
drag, startPoint x: 833, startPoint y: 344, endPoint x: 1003, endPoint y: 343, distance: 169.5
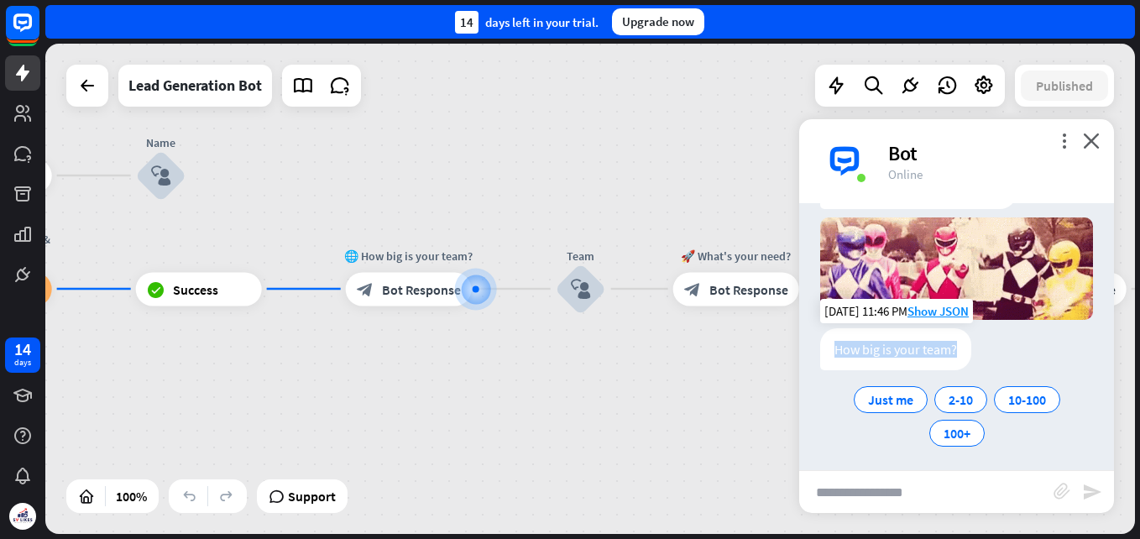
click at [1003, 343] on div "How big is your team? Just me 2-10 10-100 100+" at bounding box center [956, 389] width 273 height 122
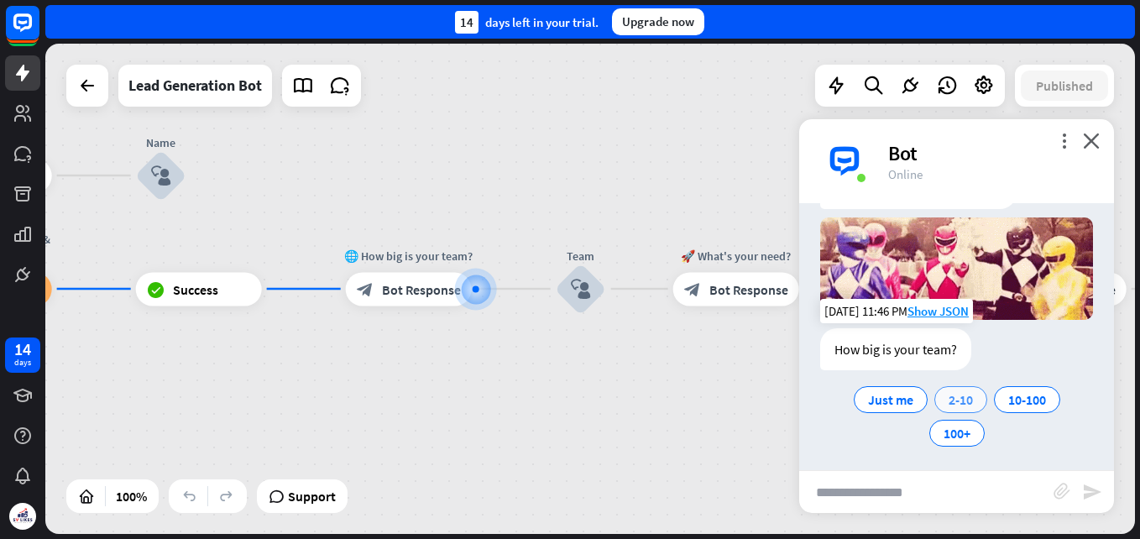
click at [937, 394] on div "2-10" at bounding box center [960, 399] width 53 height 27
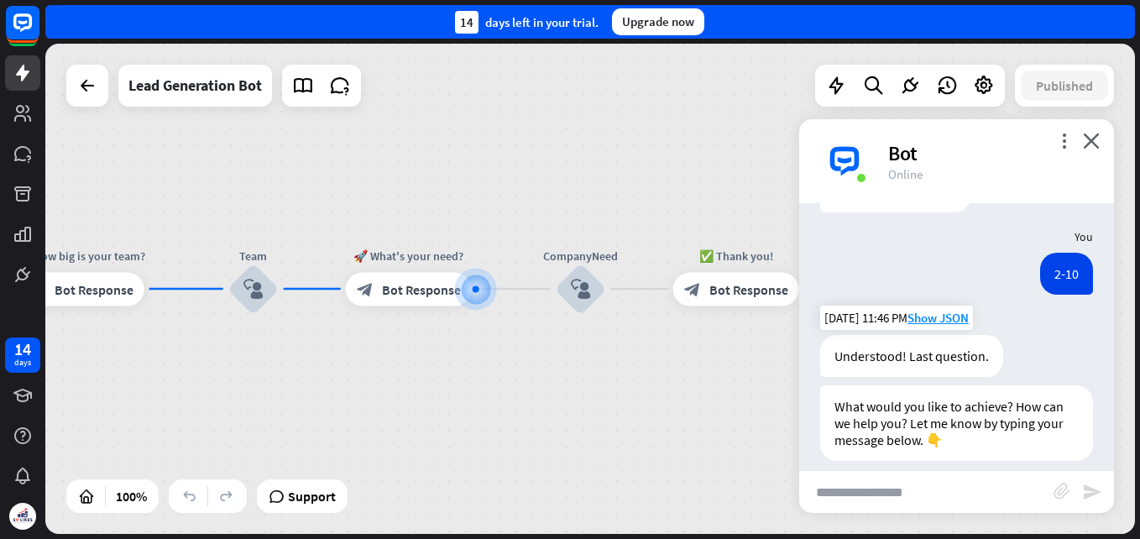
scroll to position [831, 0]
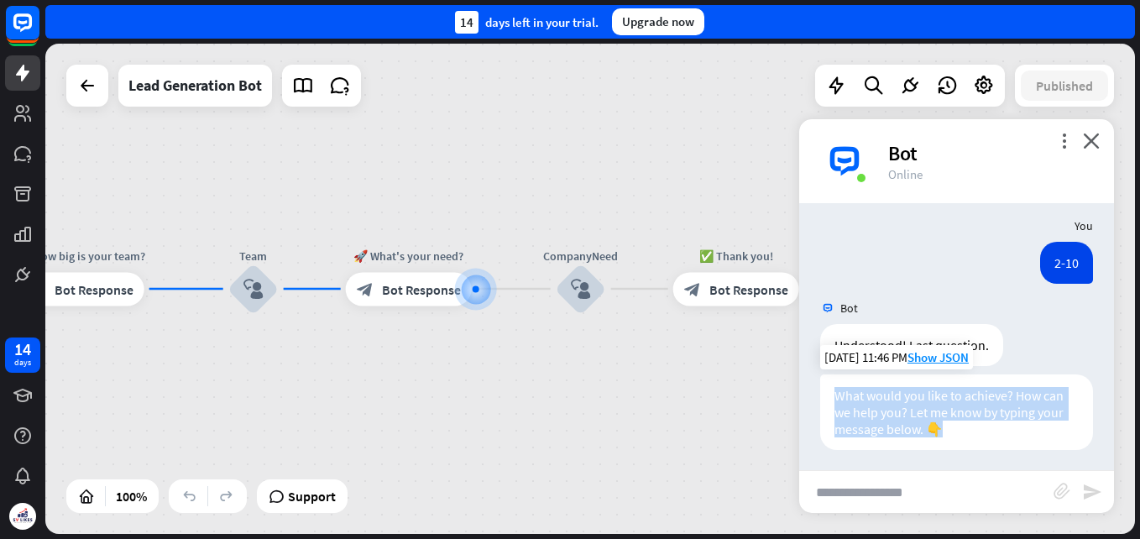
drag, startPoint x: 830, startPoint y: 390, endPoint x: 957, endPoint y: 430, distance: 132.7
click at [957, 430] on div "What would you like to achieve? How can we help you? Let me know by typing your…" at bounding box center [956, 412] width 273 height 76
click at [848, 409] on div "What would you like to achieve? How can we help you? Let me know by typing your…" at bounding box center [956, 412] width 273 height 76
drag, startPoint x: 837, startPoint y: 414, endPoint x: 1023, endPoint y: 429, distance: 186.1
click at [1023, 429] on div "What would you like to achieve? How can we help you? Let me know by typing your…" at bounding box center [956, 412] width 273 height 76
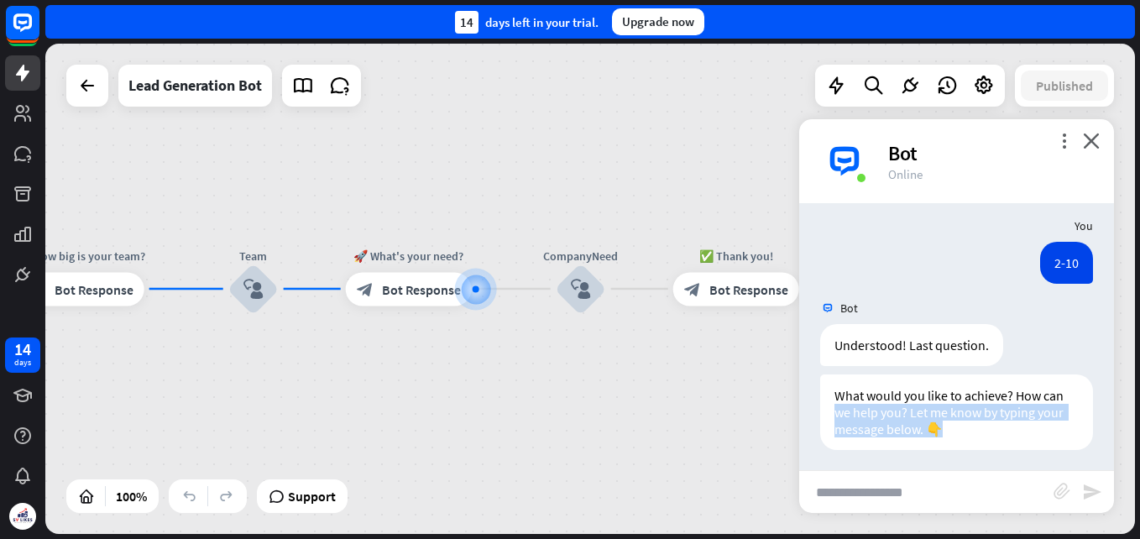
click at [874, 486] on input "text" at bounding box center [926, 492] width 254 height 42
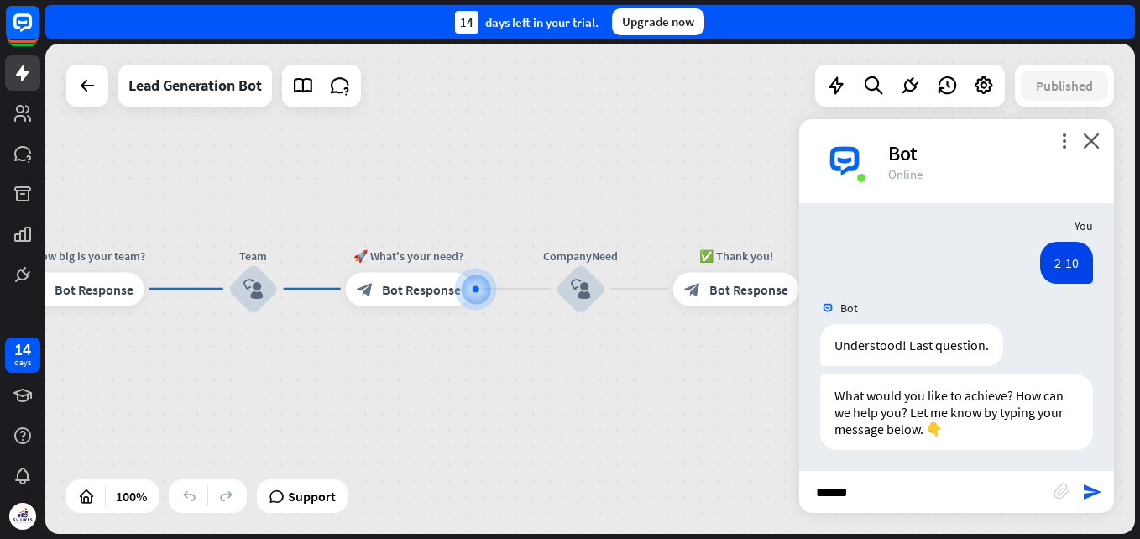
type input "*******"
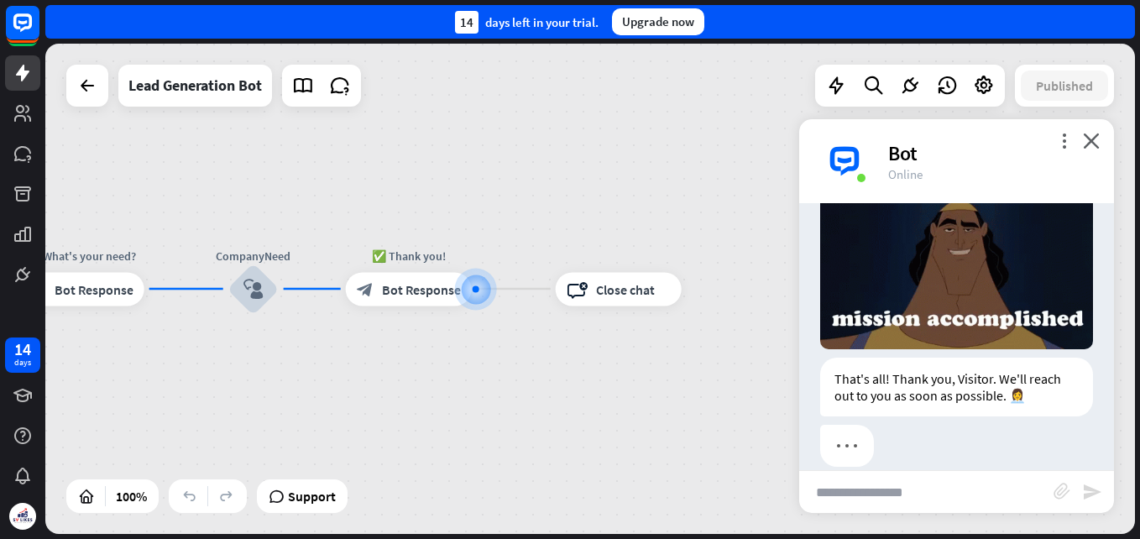
scroll to position [1227, 0]
